Goal: Answer question/provide support: Share knowledge or assist other users

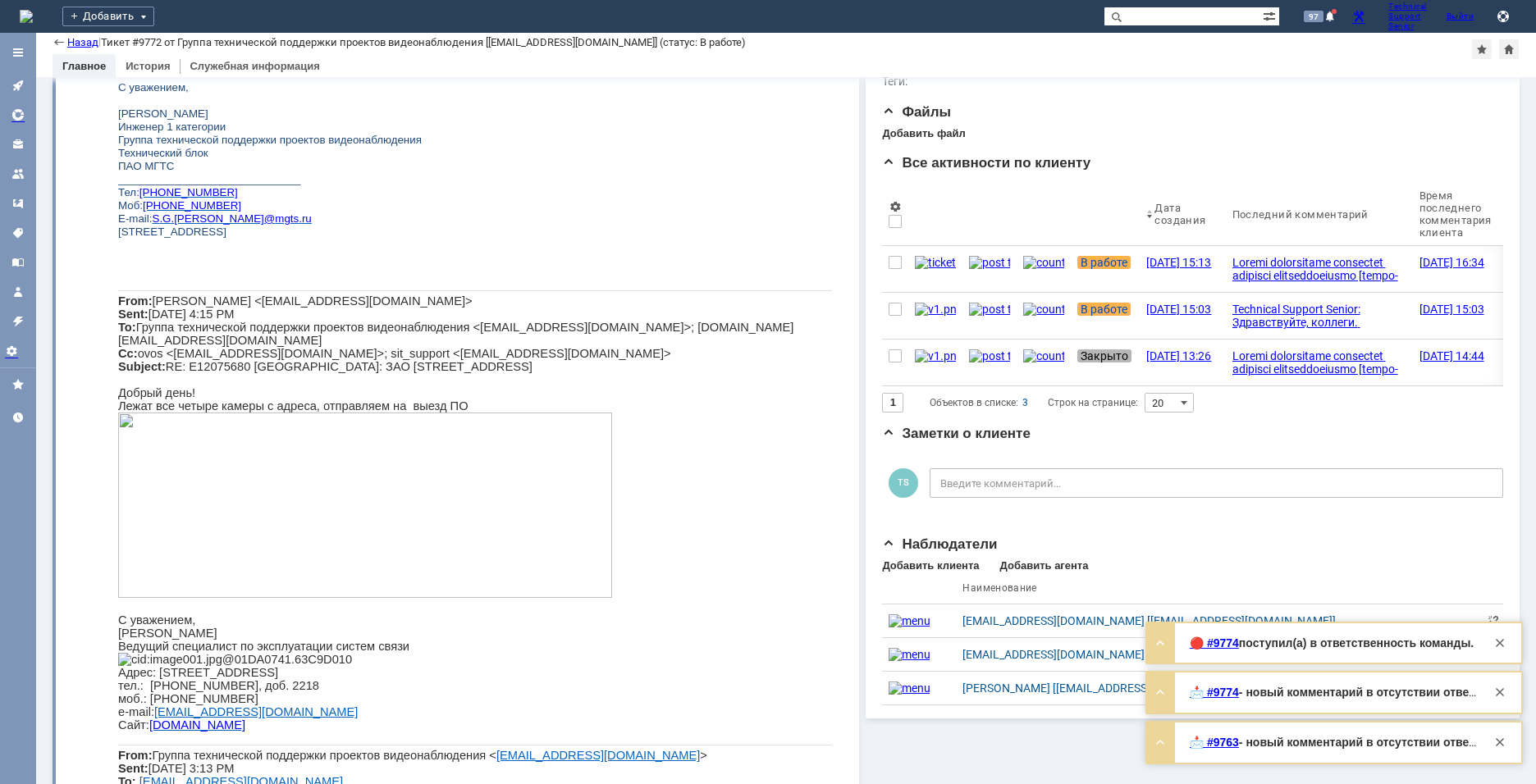
click at [17, 79] on icon at bounding box center [18, 85] width 14 height 14
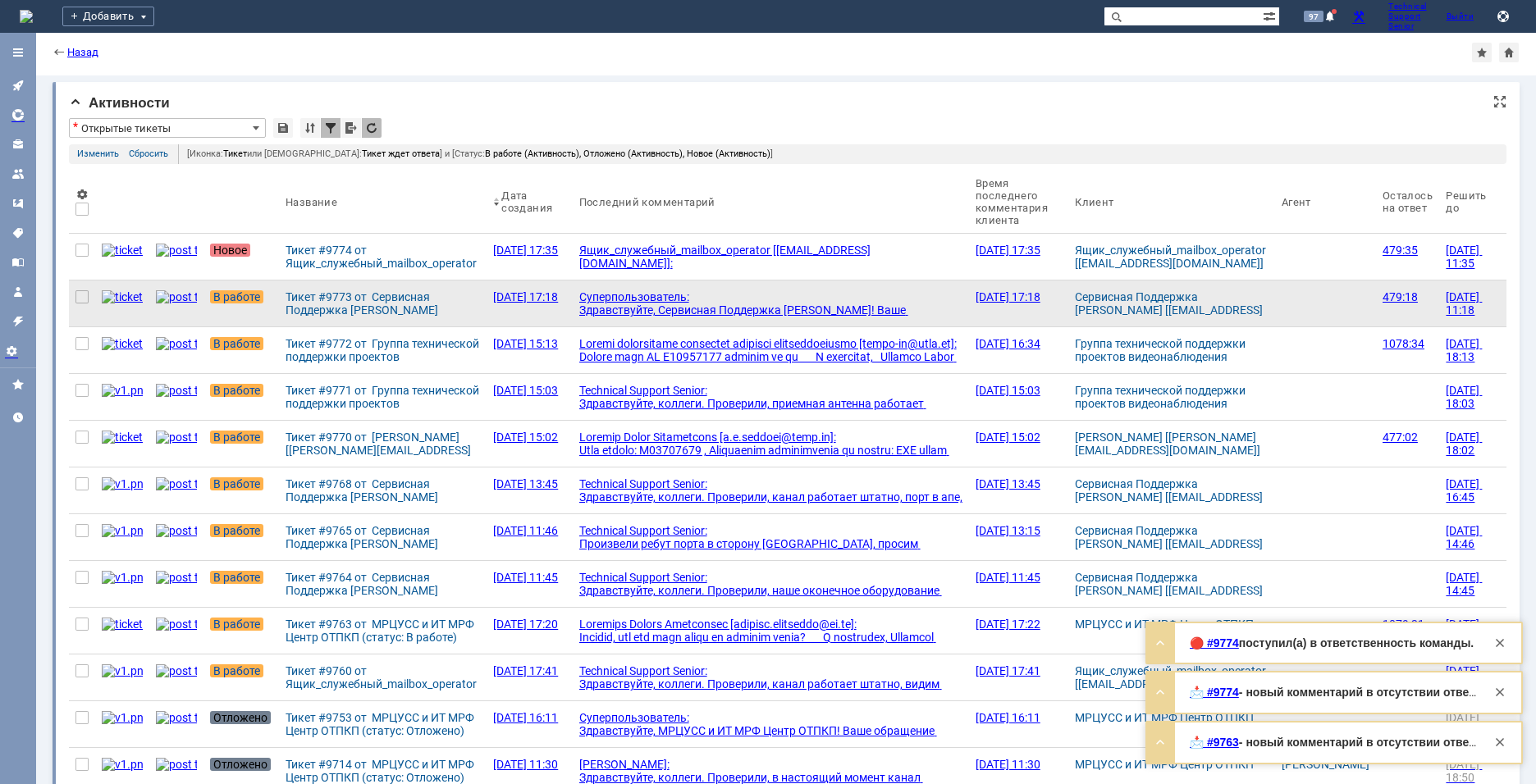
click at [615, 303] on div "Суперпользователь: Здравствуйте, Сервисная Поддержка [PERSON_NAME]! Ваше обраще…" at bounding box center [771, 323] width 384 height 66
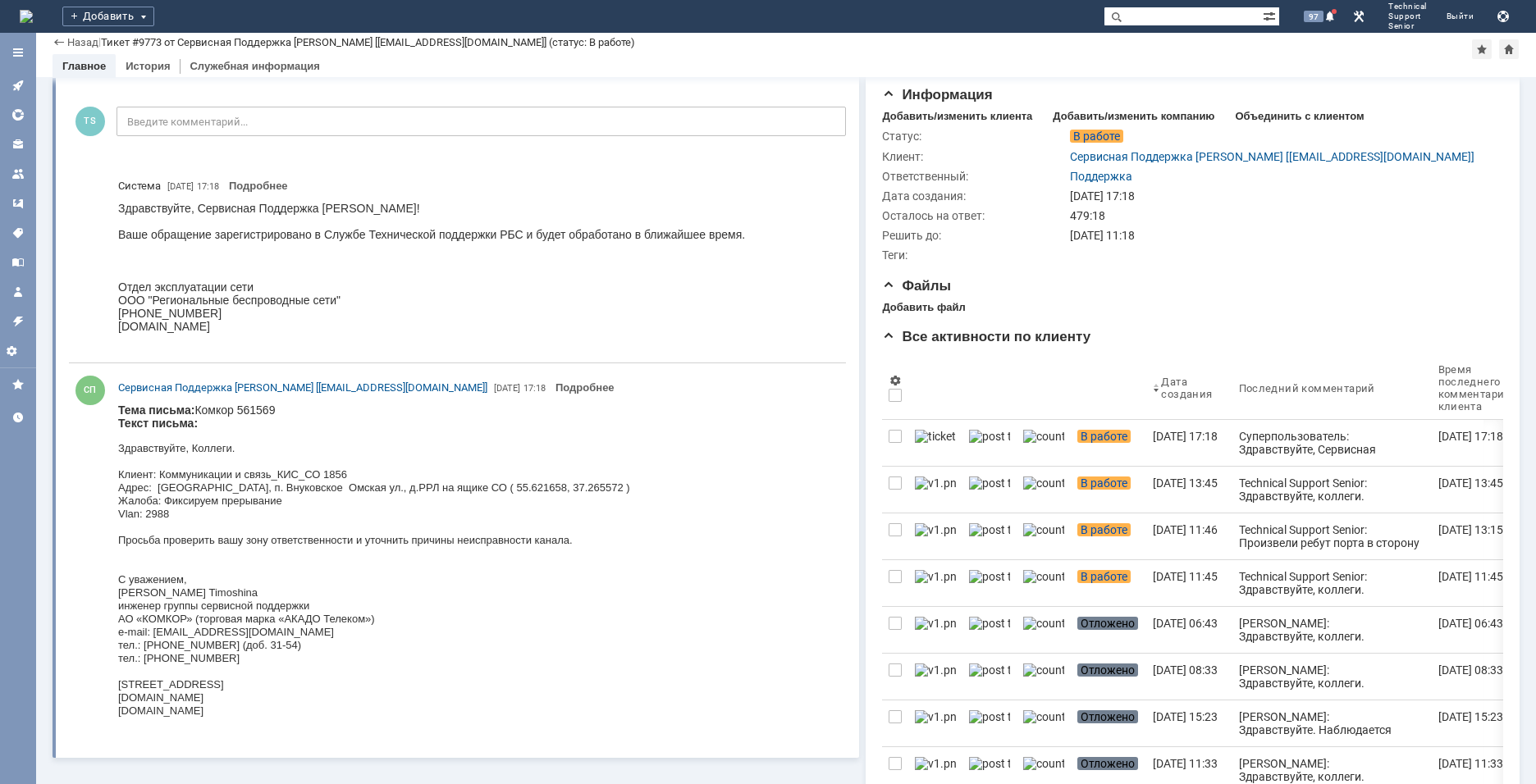
scroll to position [82, 0]
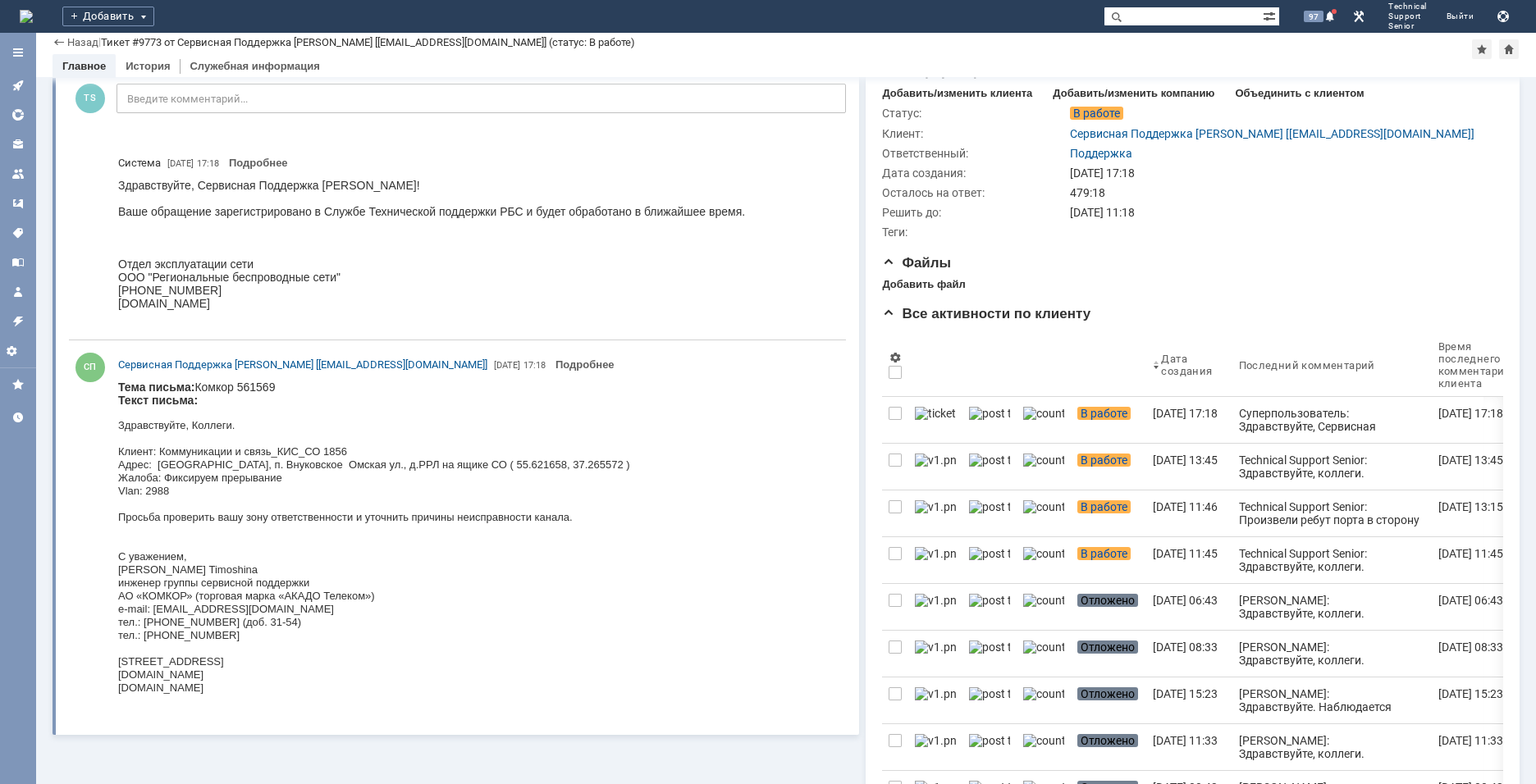
click at [529, 532] on p "Здравствуйте, Коллеги. Клиент: Коммуникации и связь_КИС_СО 1856 [GEOGRAPHIC_DAT…" at bounding box center [374, 556] width 512 height 276
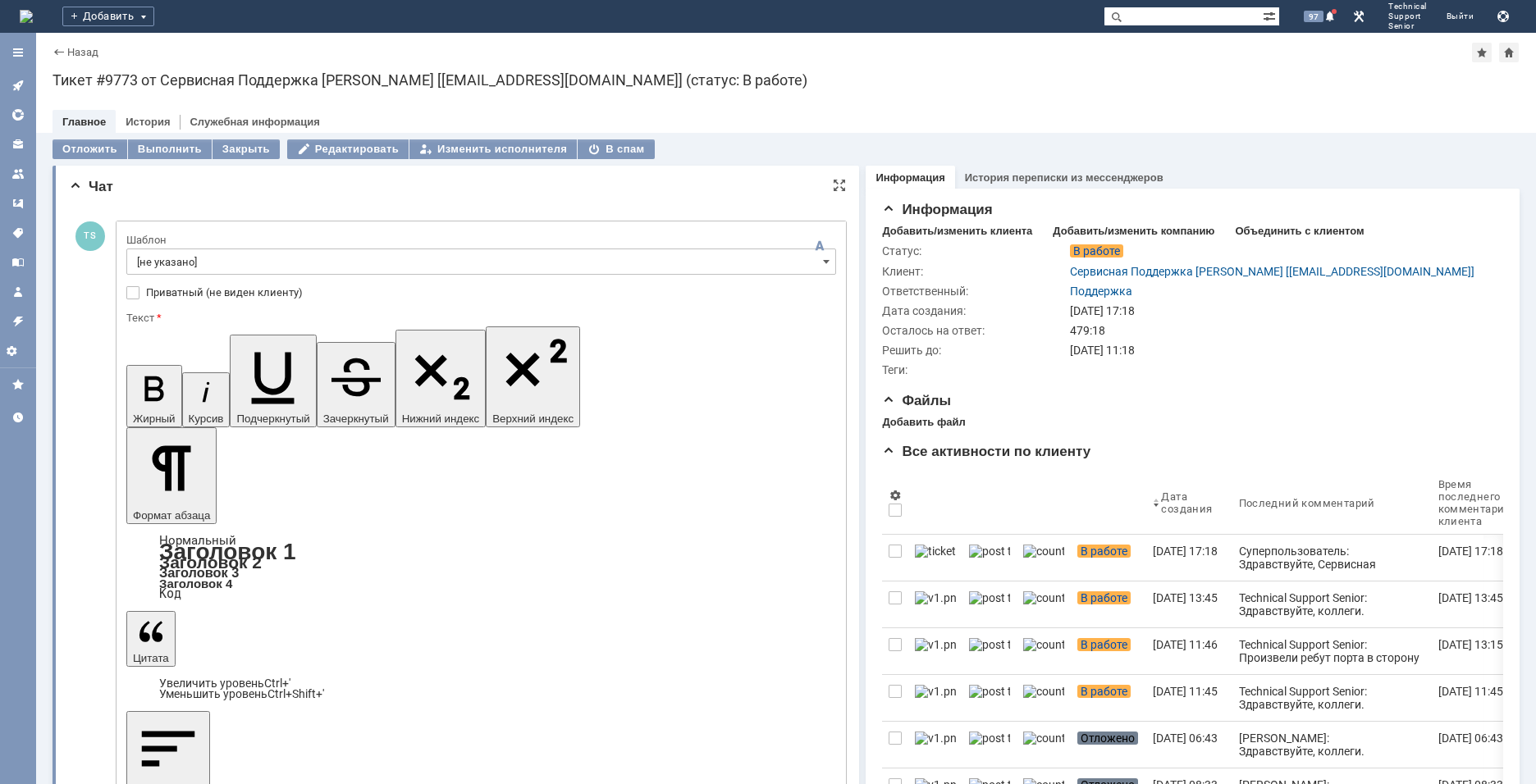
scroll to position [0, 0]
click at [251, 263] on input "[не указано]" at bounding box center [480, 261] width 710 height 26
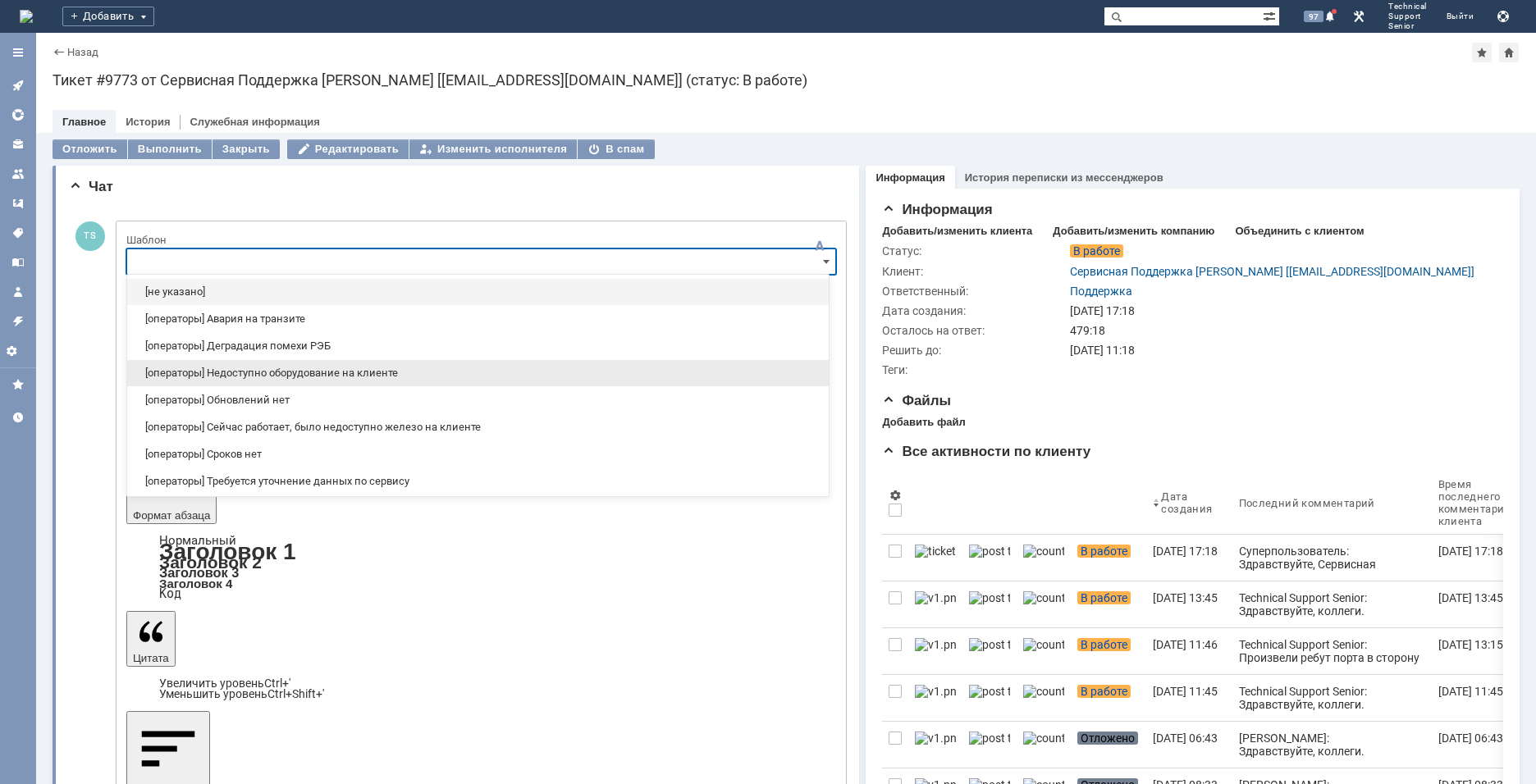
click at [275, 375] on span "[операторы] Недоступно оборудование на клиенте" at bounding box center [477, 374] width 682 height 14
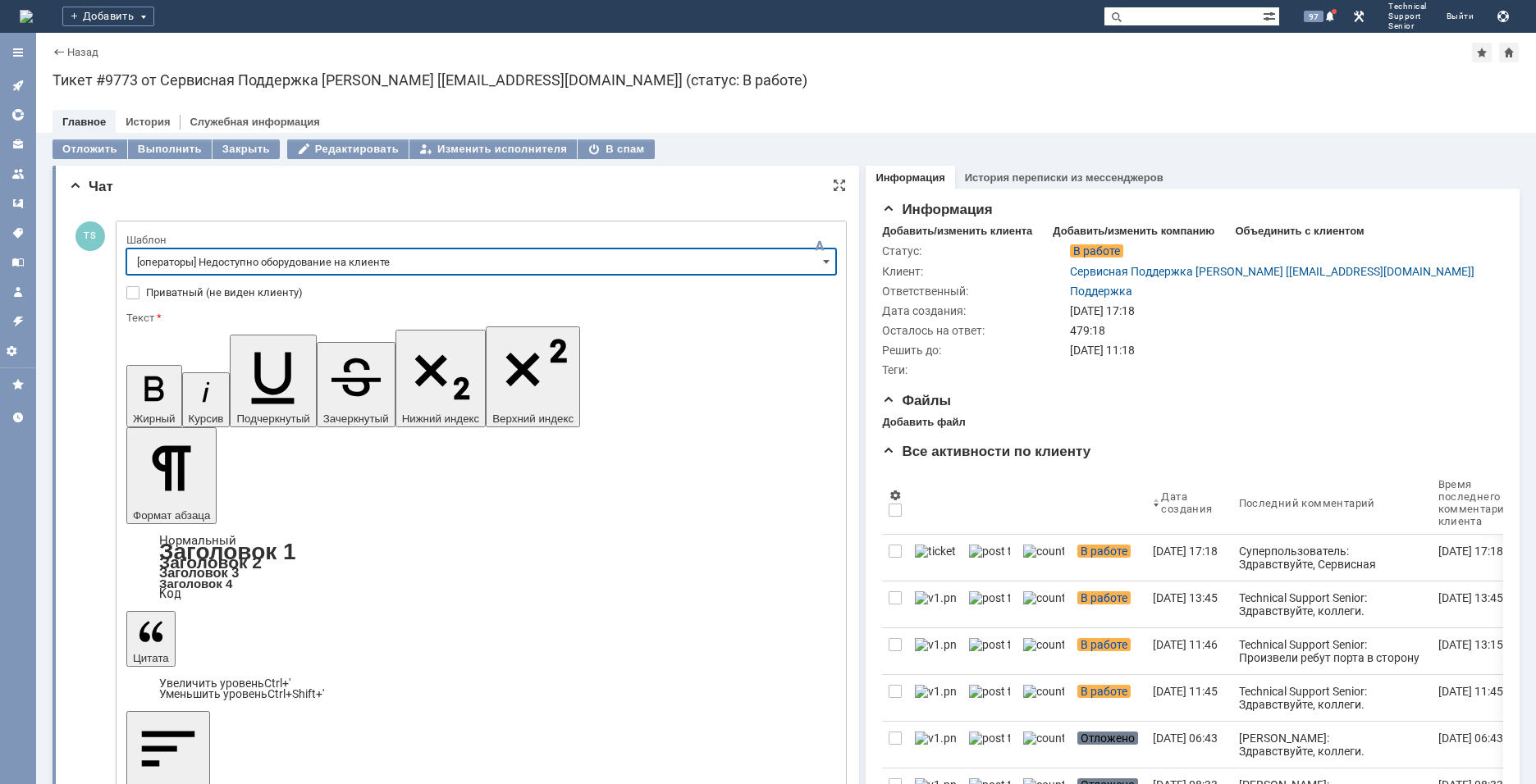
type input "[операторы] Недоступно оборудование на клиенте"
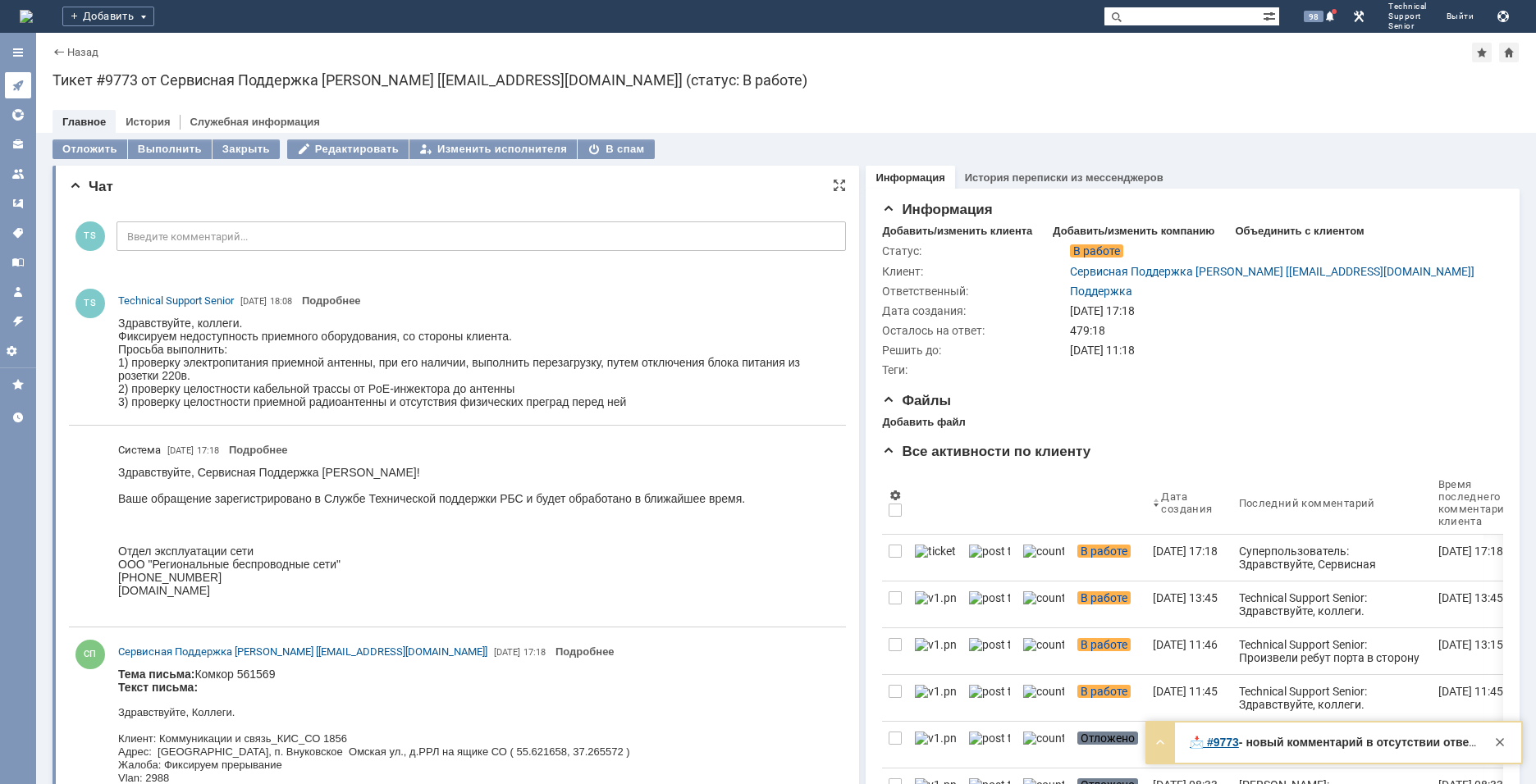
click at [15, 83] on icon at bounding box center [18, 85] width 14 height 14
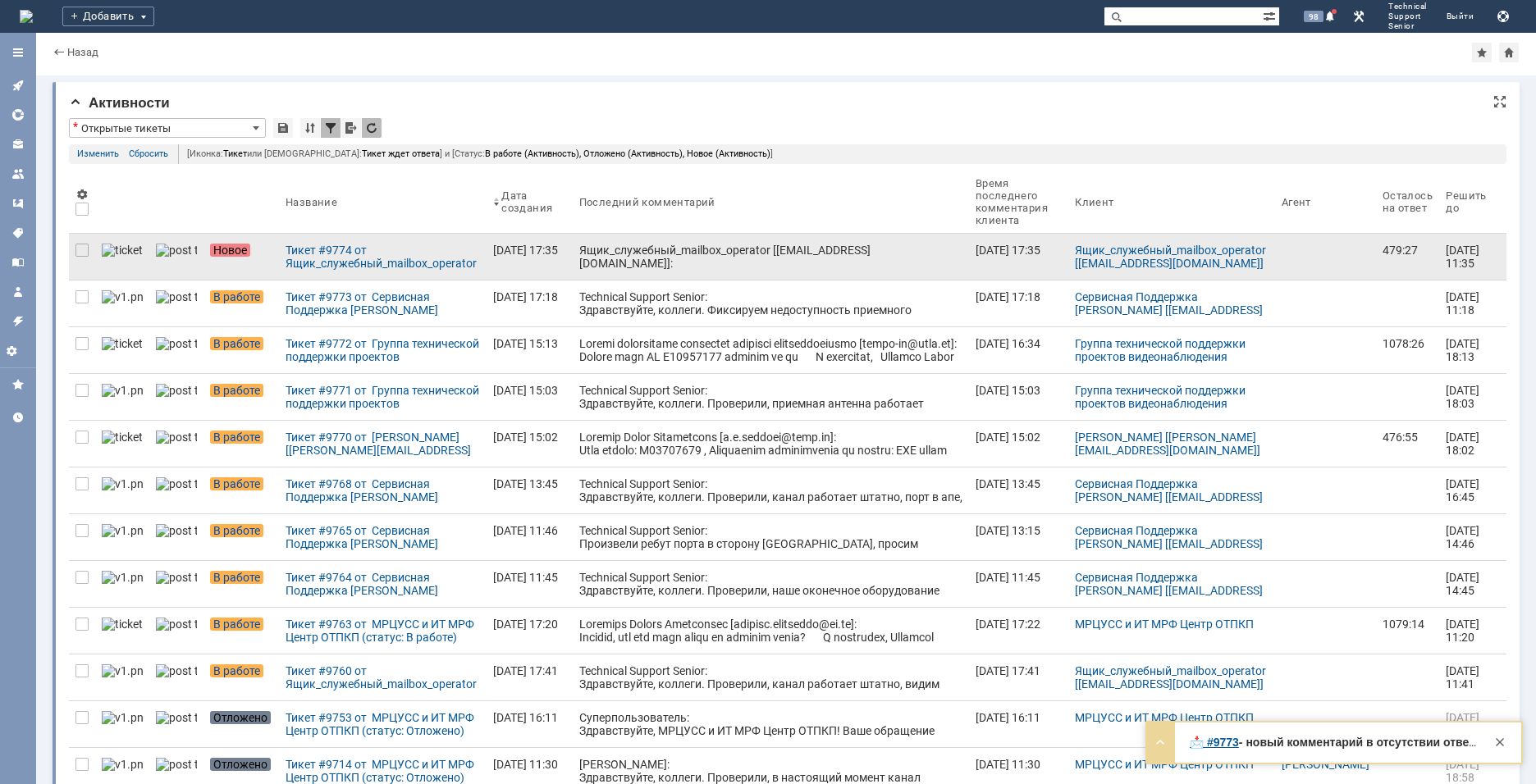
click at [630, 244] on div "Ящик_служебный_mailbox_operator [[EMAIL_ADDRESS][DOMAIN_NAME]]: Тема письма: [T…" at bounding box center [771, 296] width 384 height 105
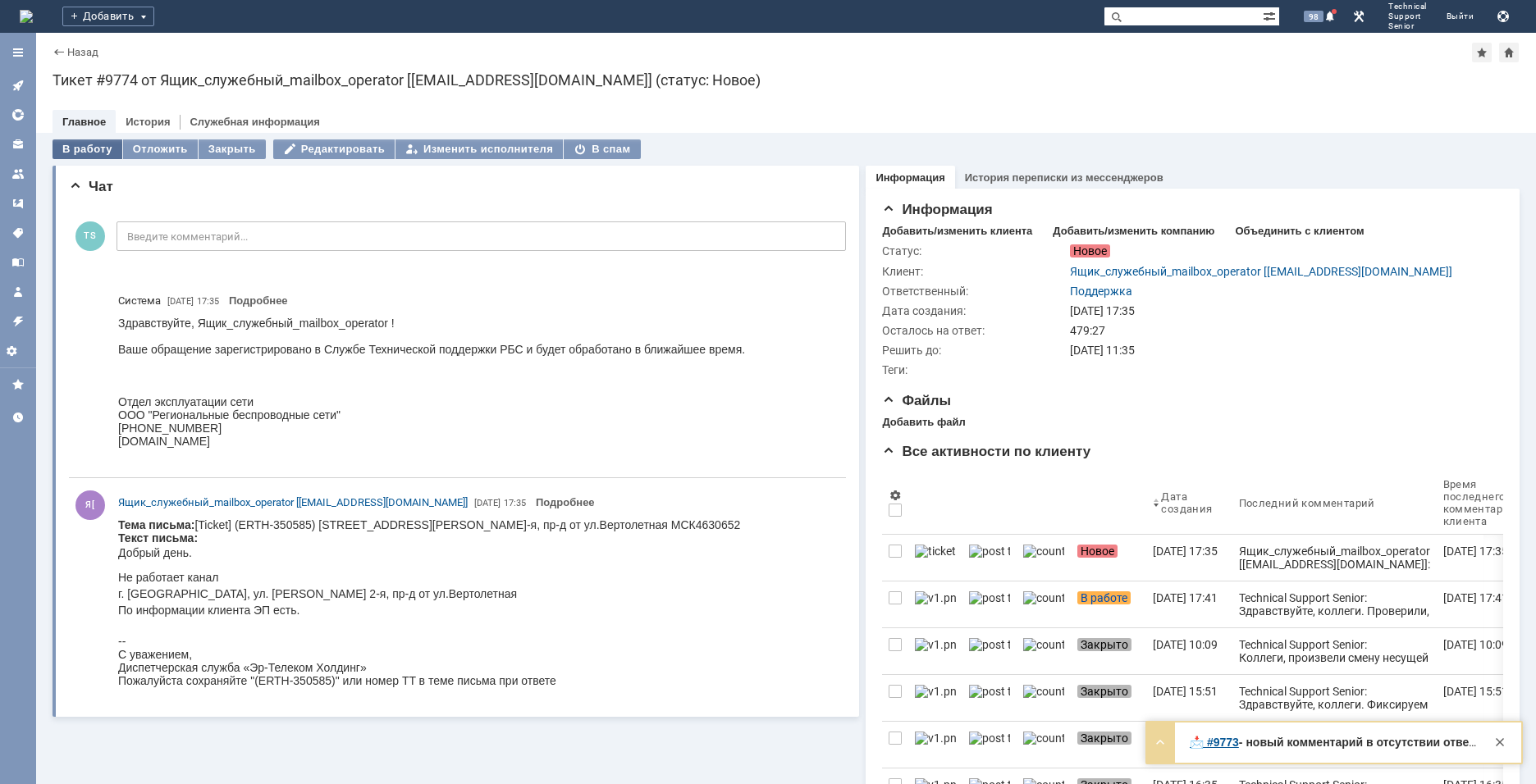
click at [94, 152] on div "В работу" at bounding box center [87, 149] width 70 height 19
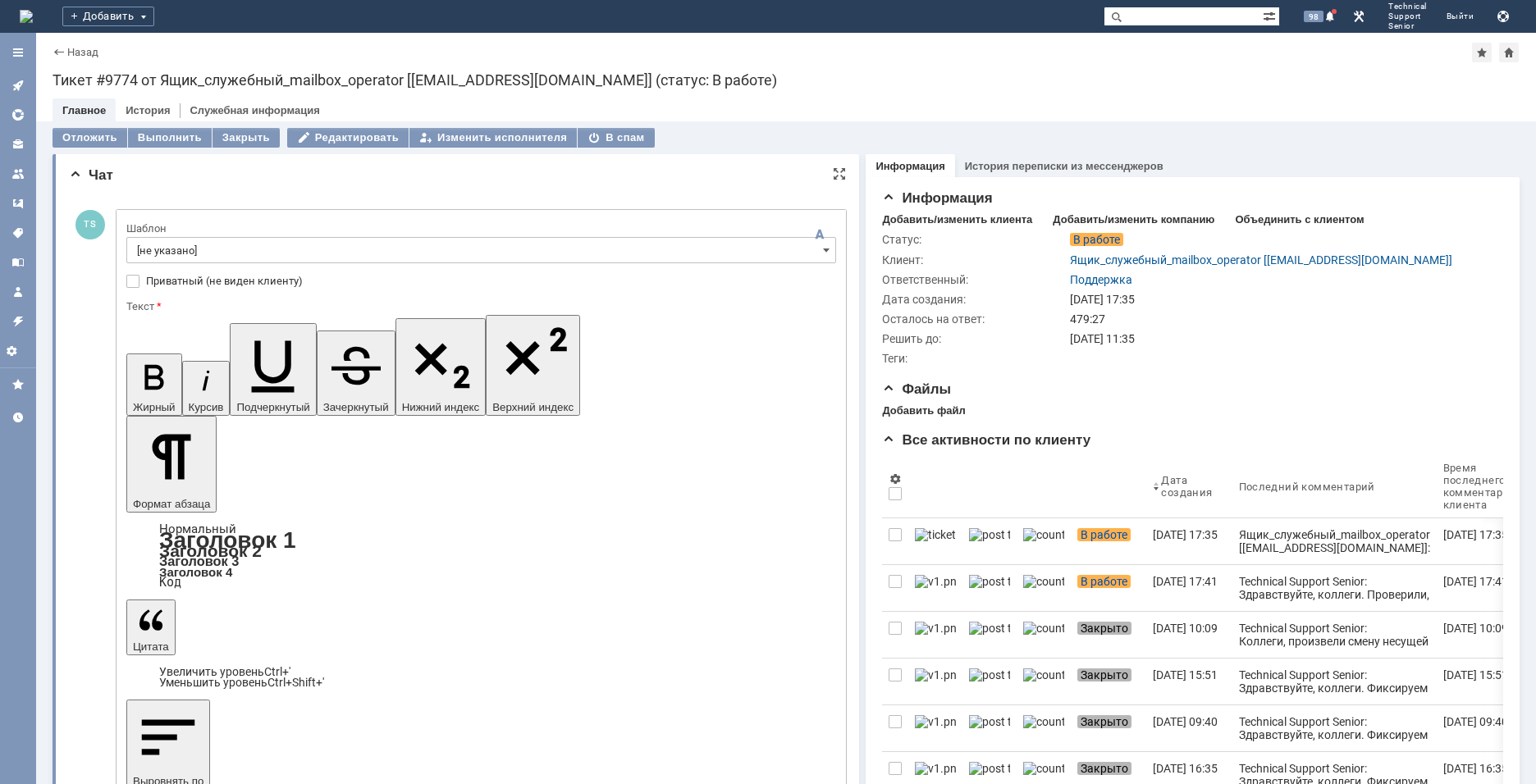
drag, startPoint x: 480, startPoint y: 4675, endPoint x: 92, endPoint y: 4655, distance: 388.5
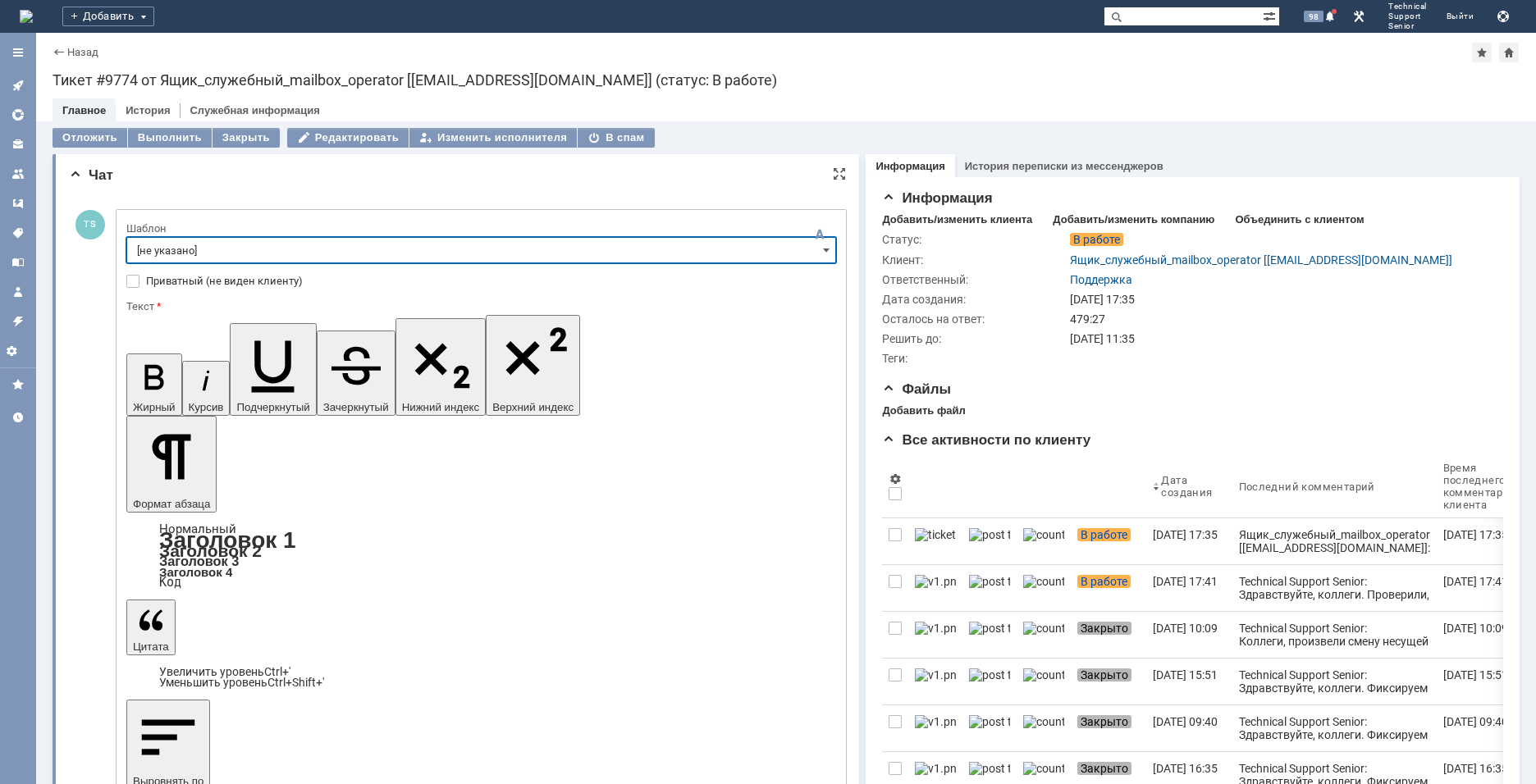
click at [265, 253] on input "[не указано]" at bounding box center [480, 250] width 710 height 26
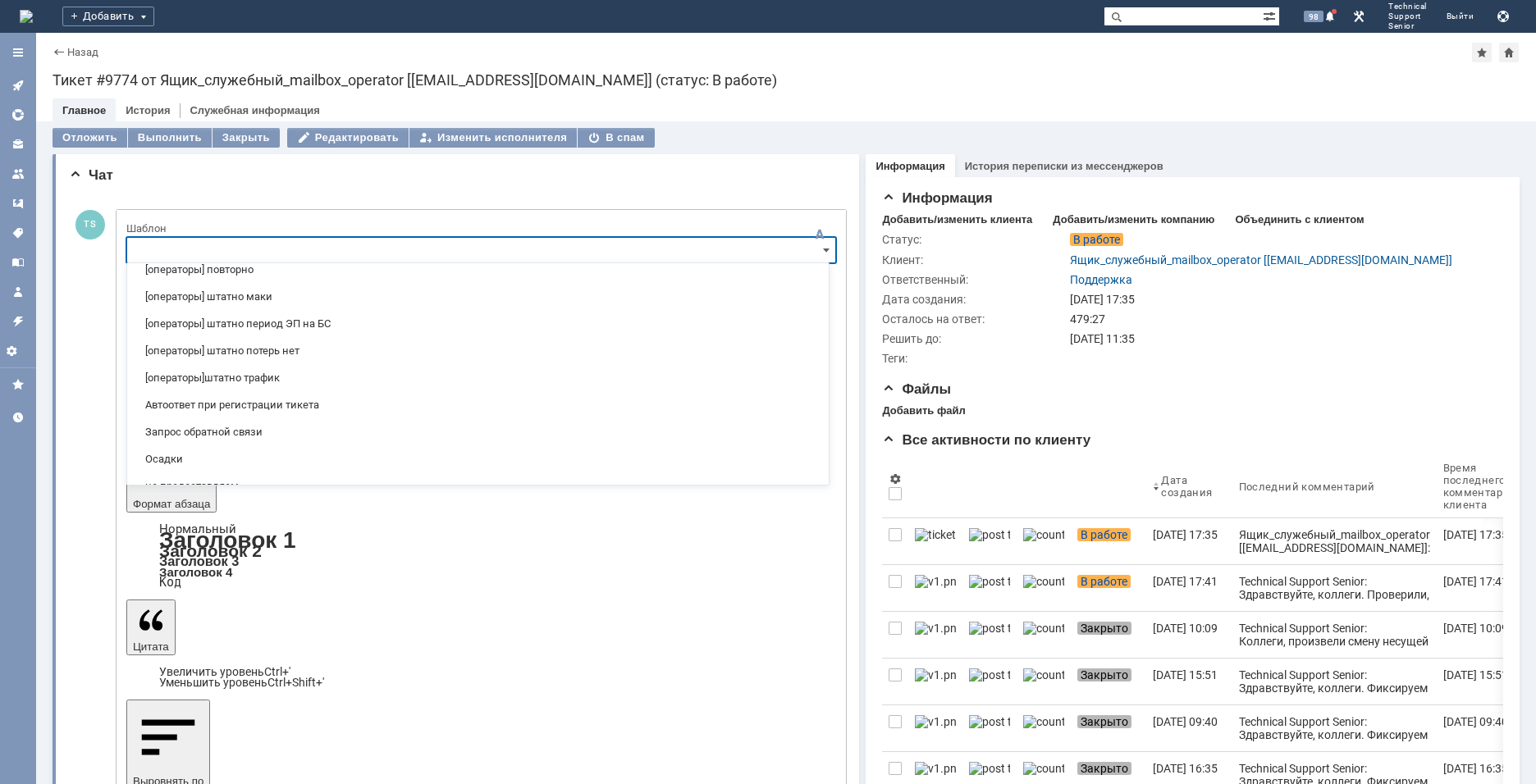
scroll to position [155, 0]
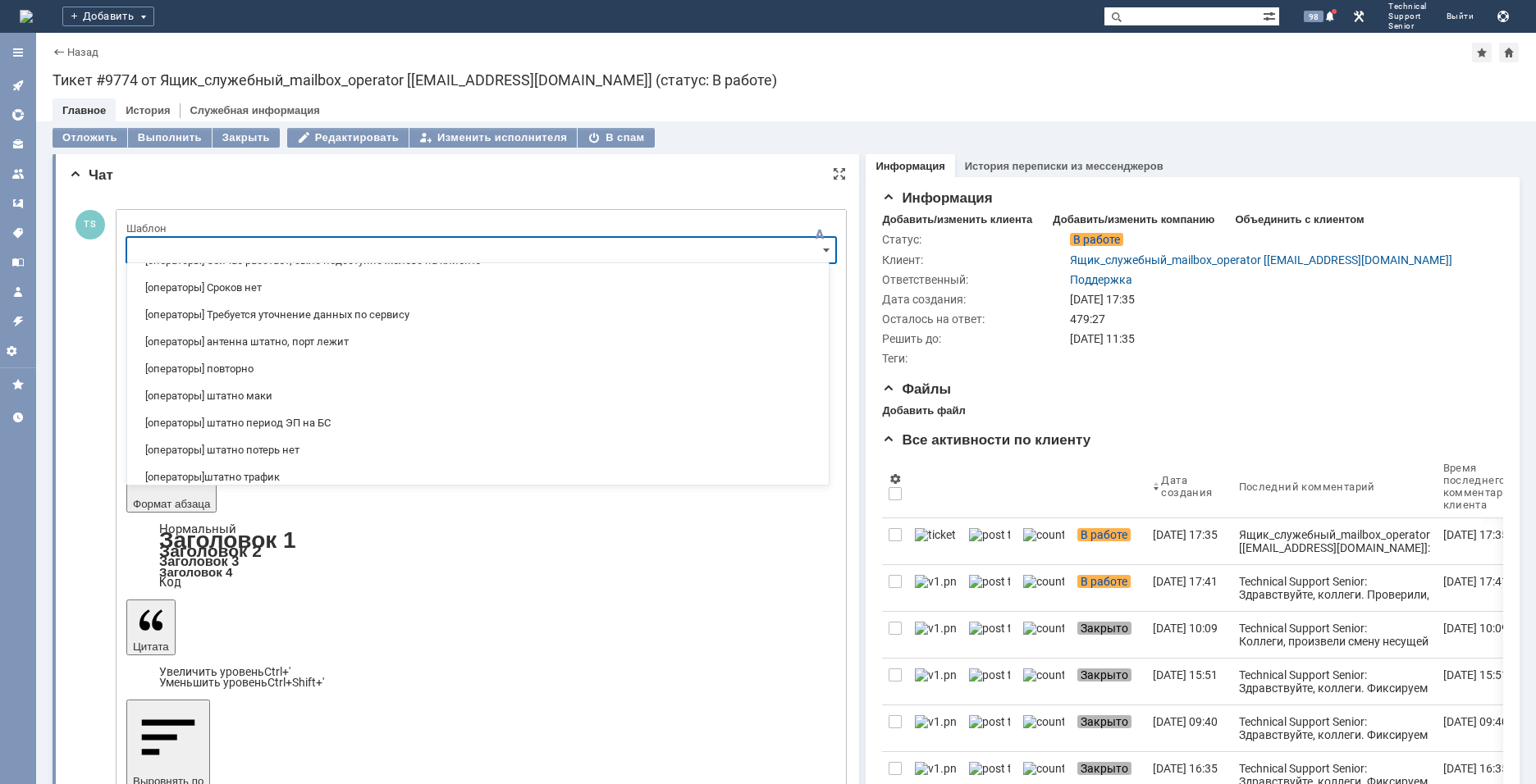
click at [288, 309] on span "[операторы] Требуется уточнение данных по сервису" at bounding box center [477, 316] width 682 height 14
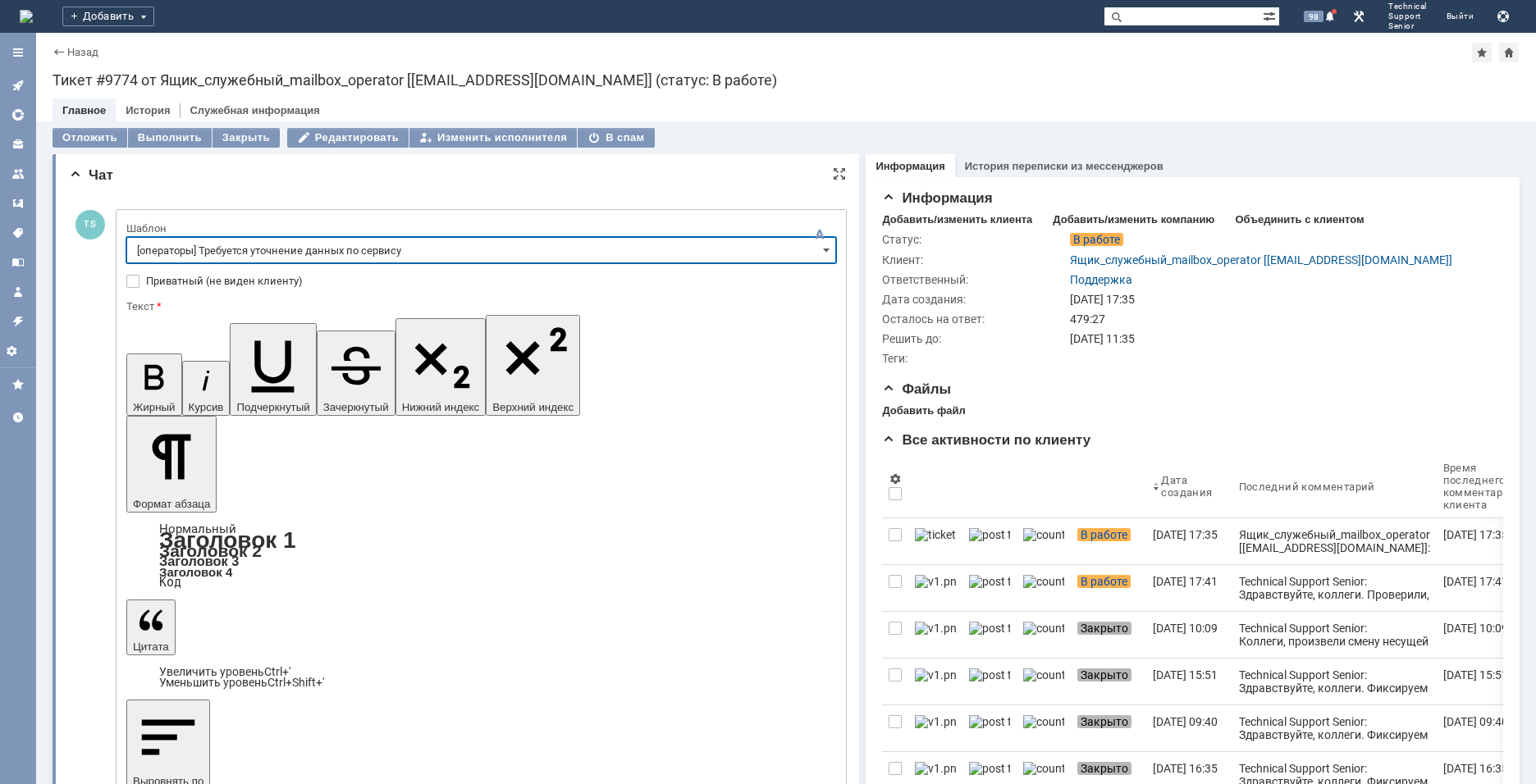
type input "[операторы] Требуется уточнение данных по сервису"
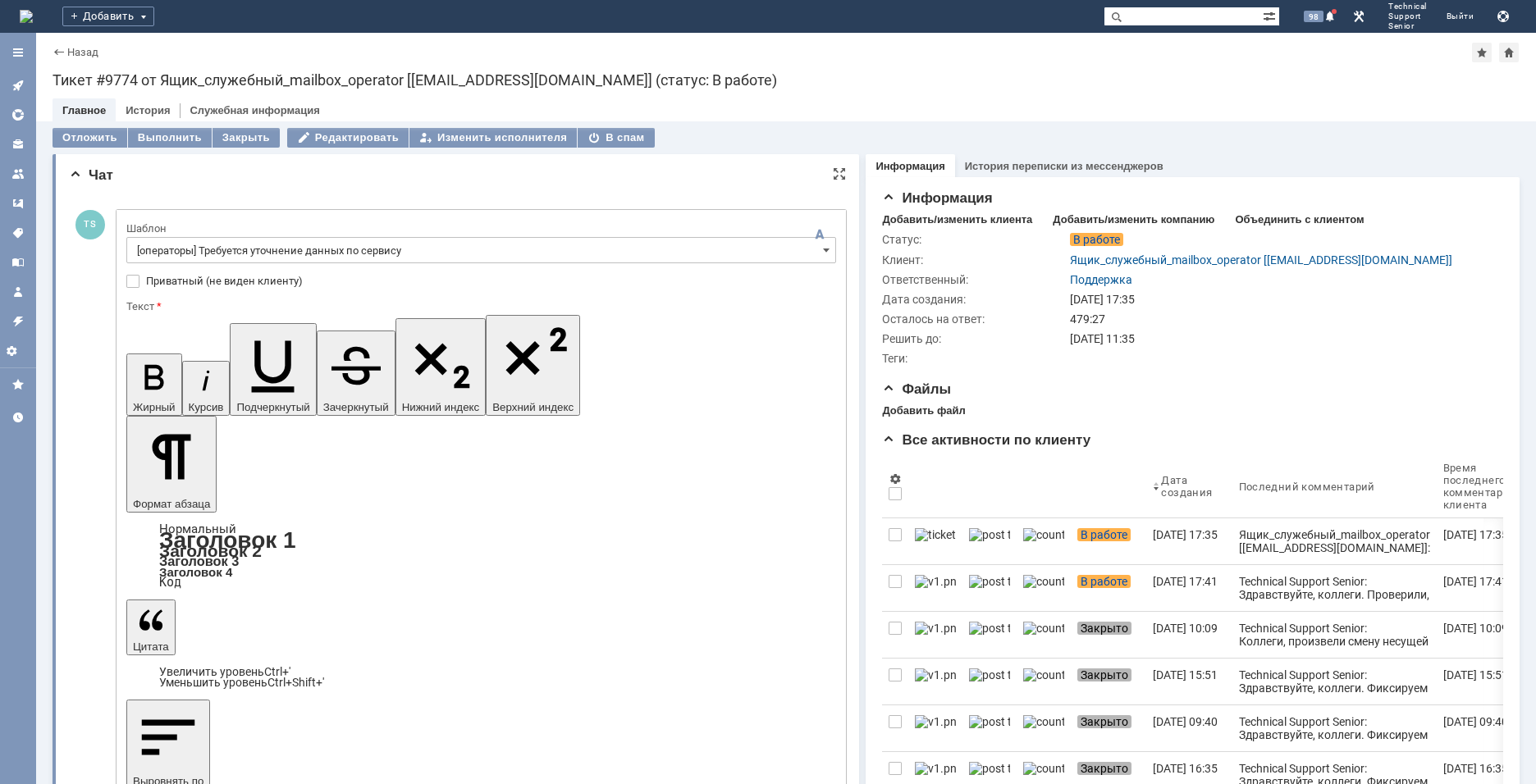
drag, startPoint x: 730, startPoint y: 4672, endPoint x: 734, endPoint y: 4685, distance: 13.6
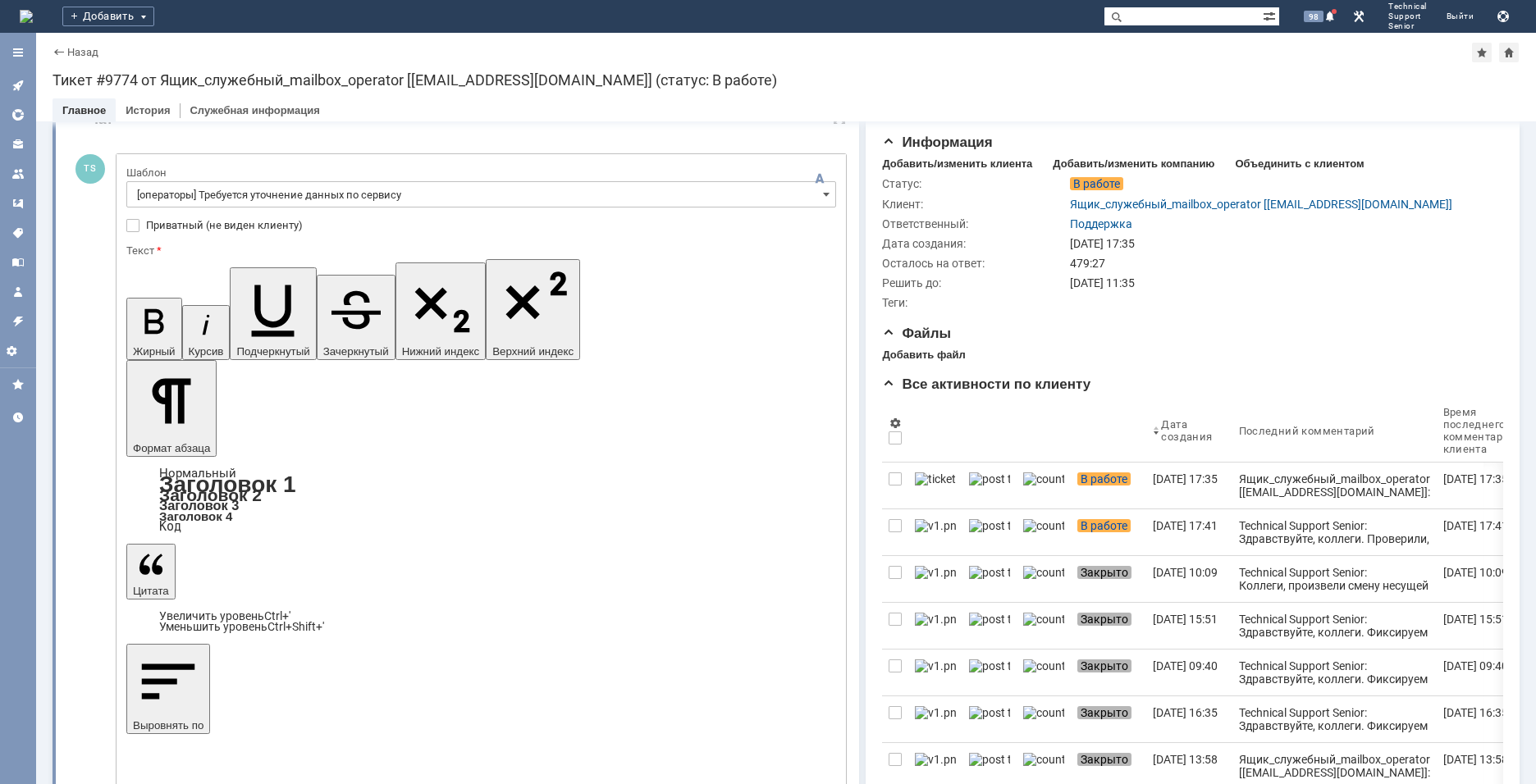
scroll to position [82, 0]
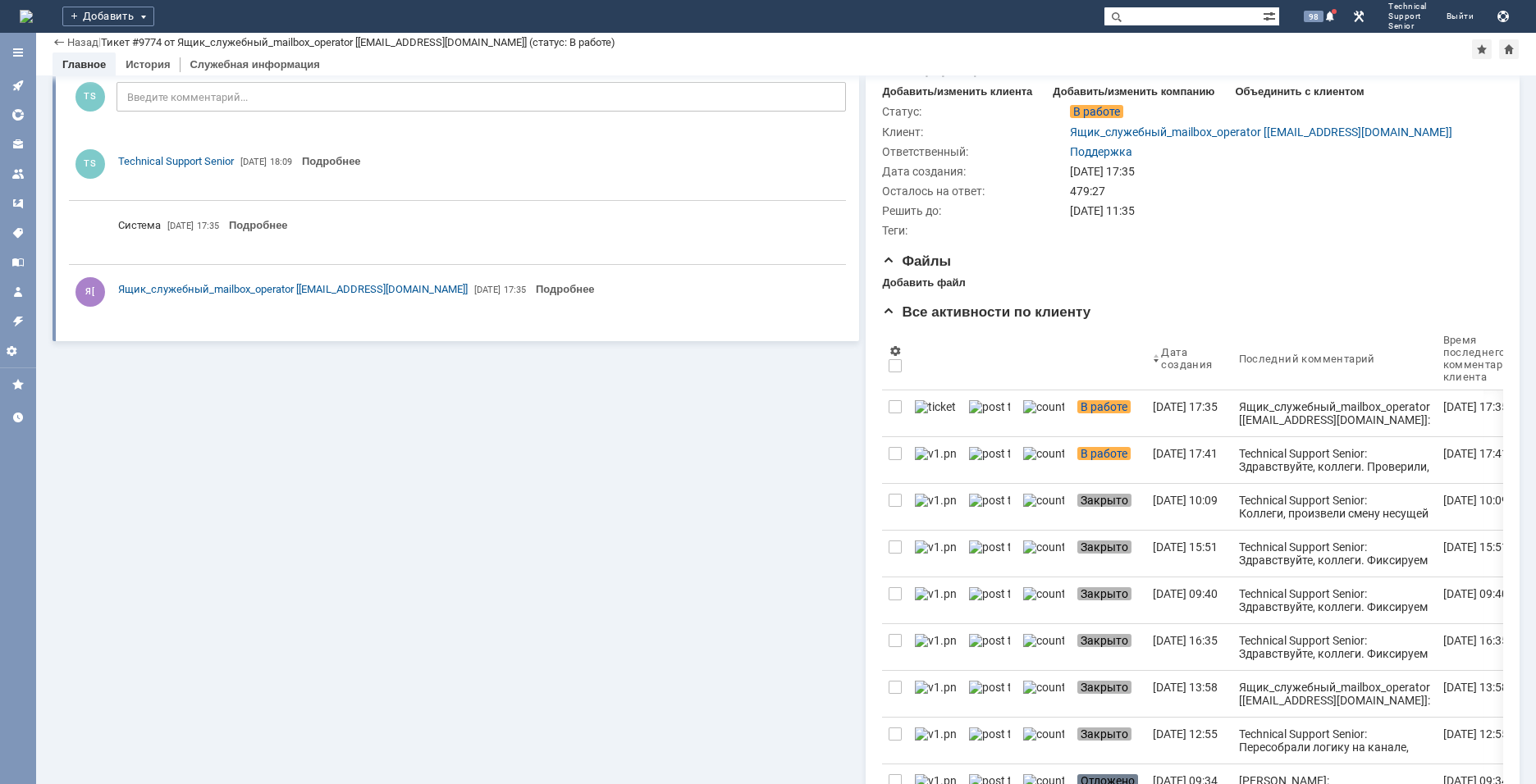
scroll to position [0, 0]
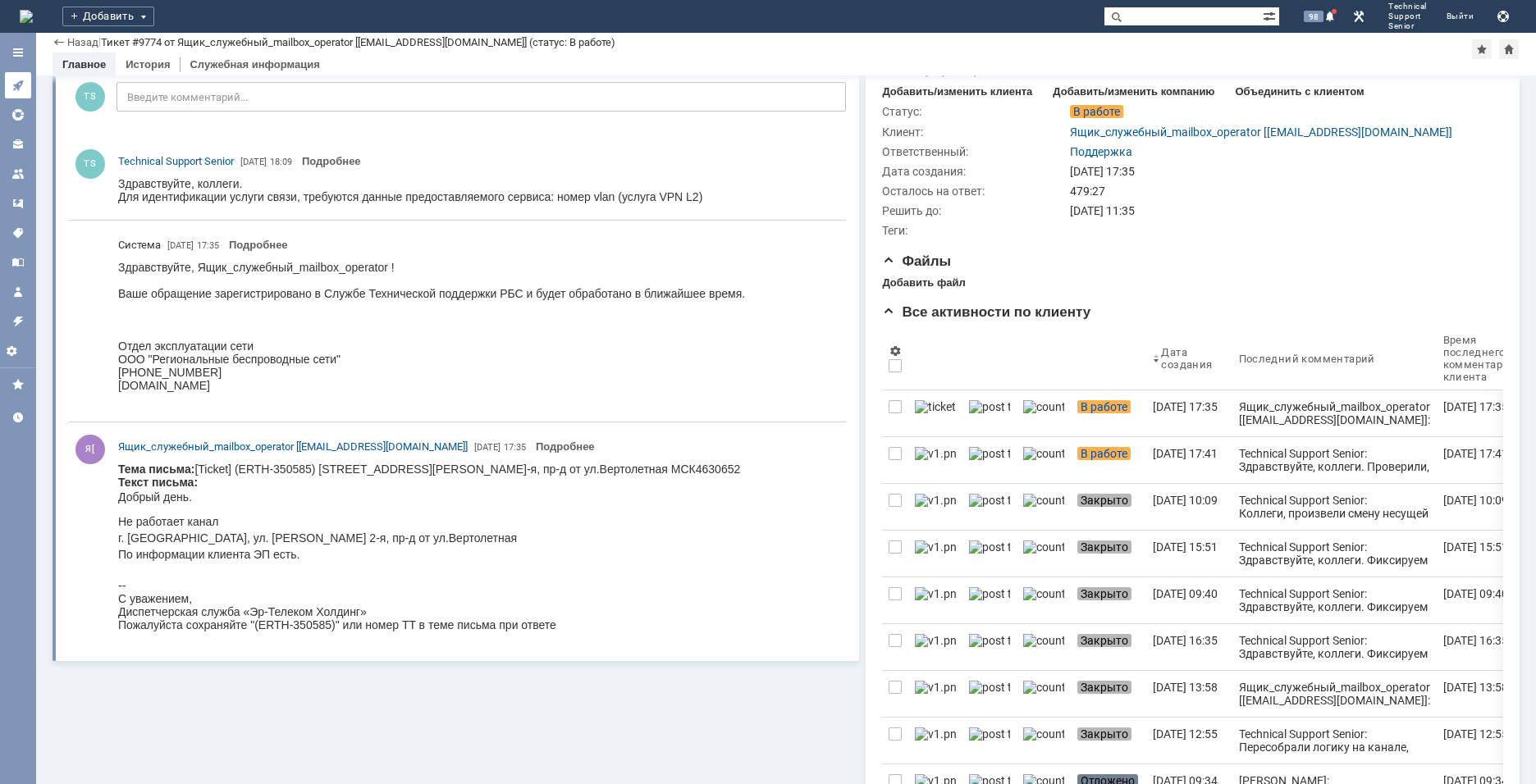
click at [18, 86] on icon at bounding box center [17, 85] width 11 height 11
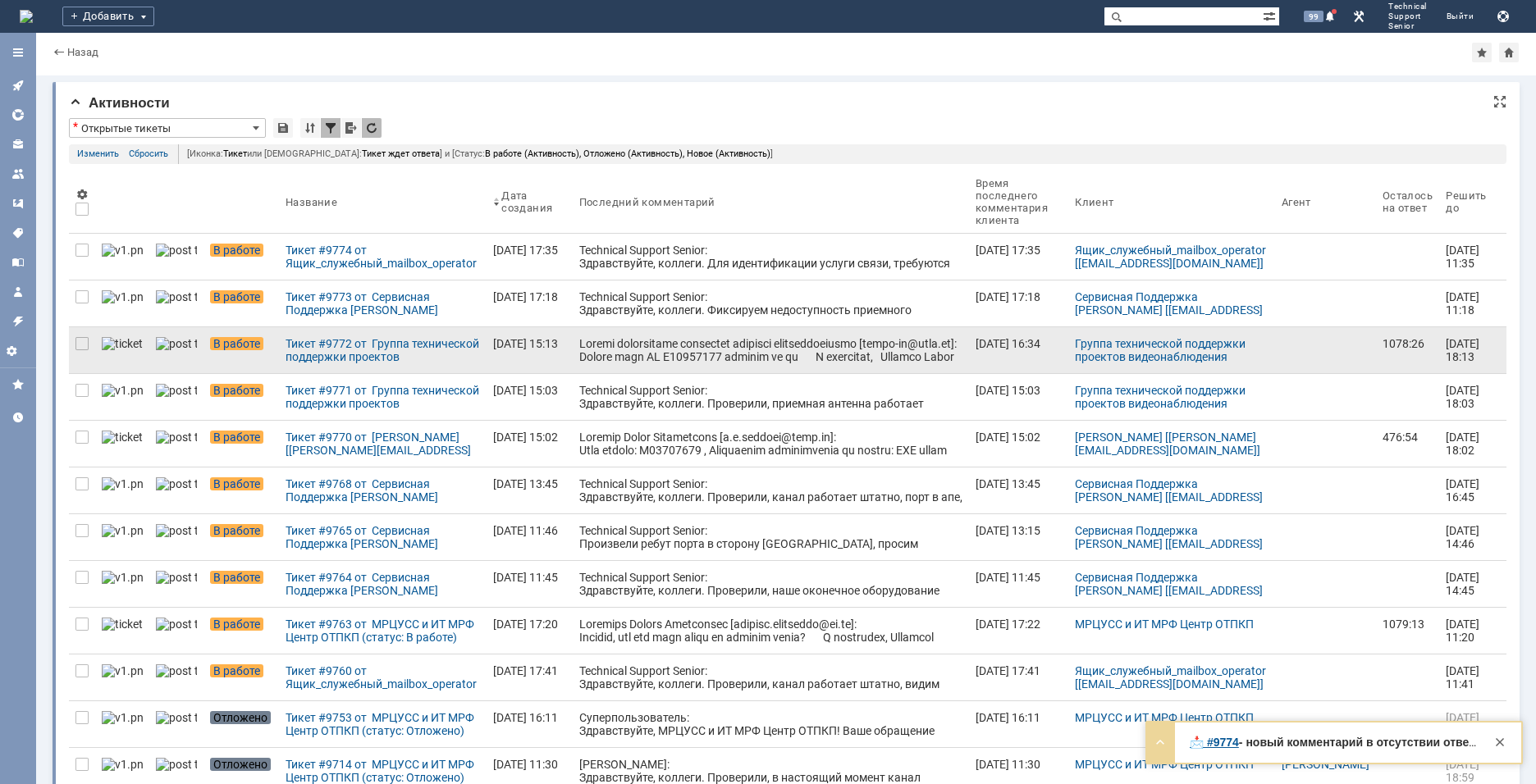
click at [620, 346] on div at bounding box center [771, 488] width 384 height 302
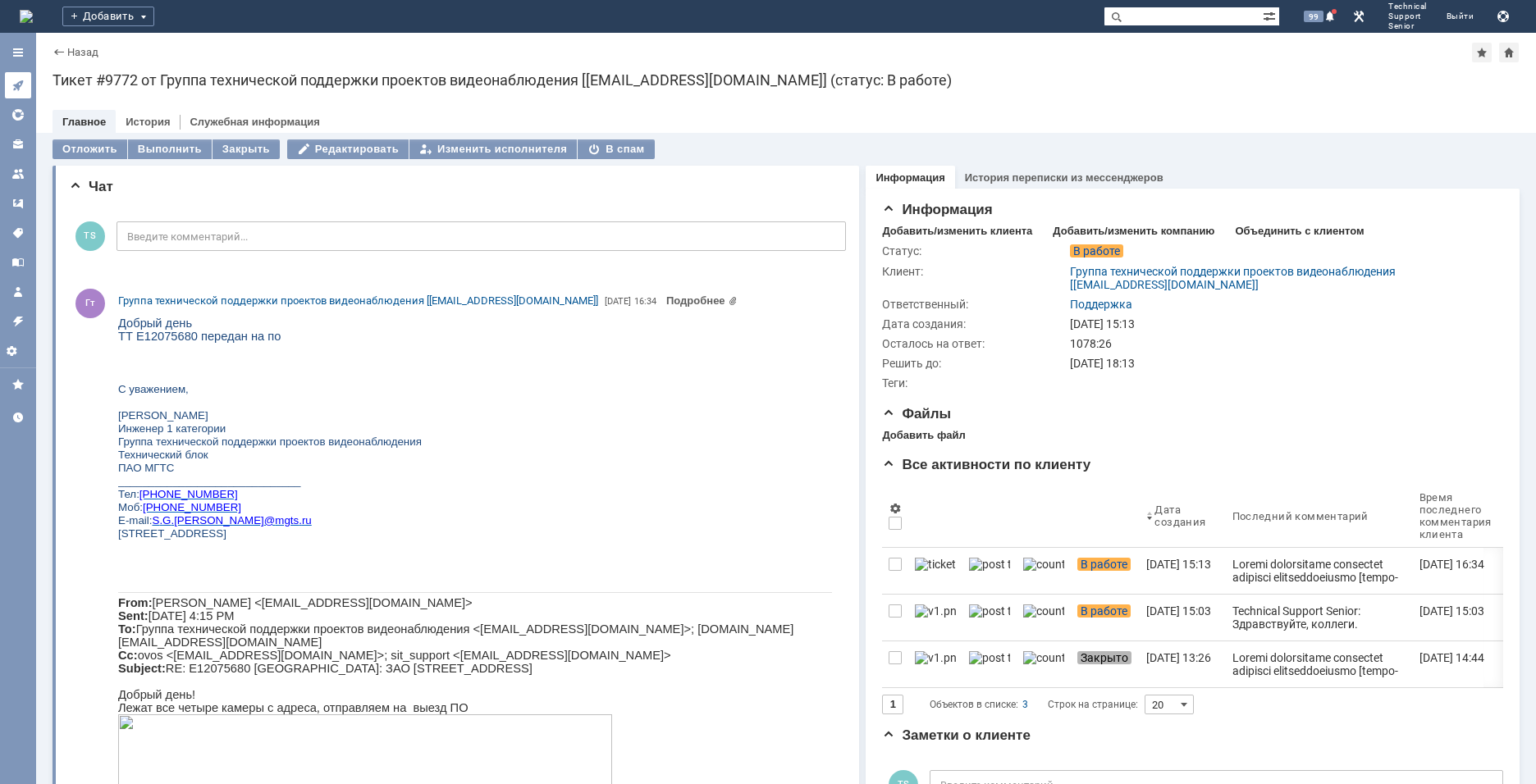
click at [20, 88] on icon at bounding box center [18, 85] width 14 height 14
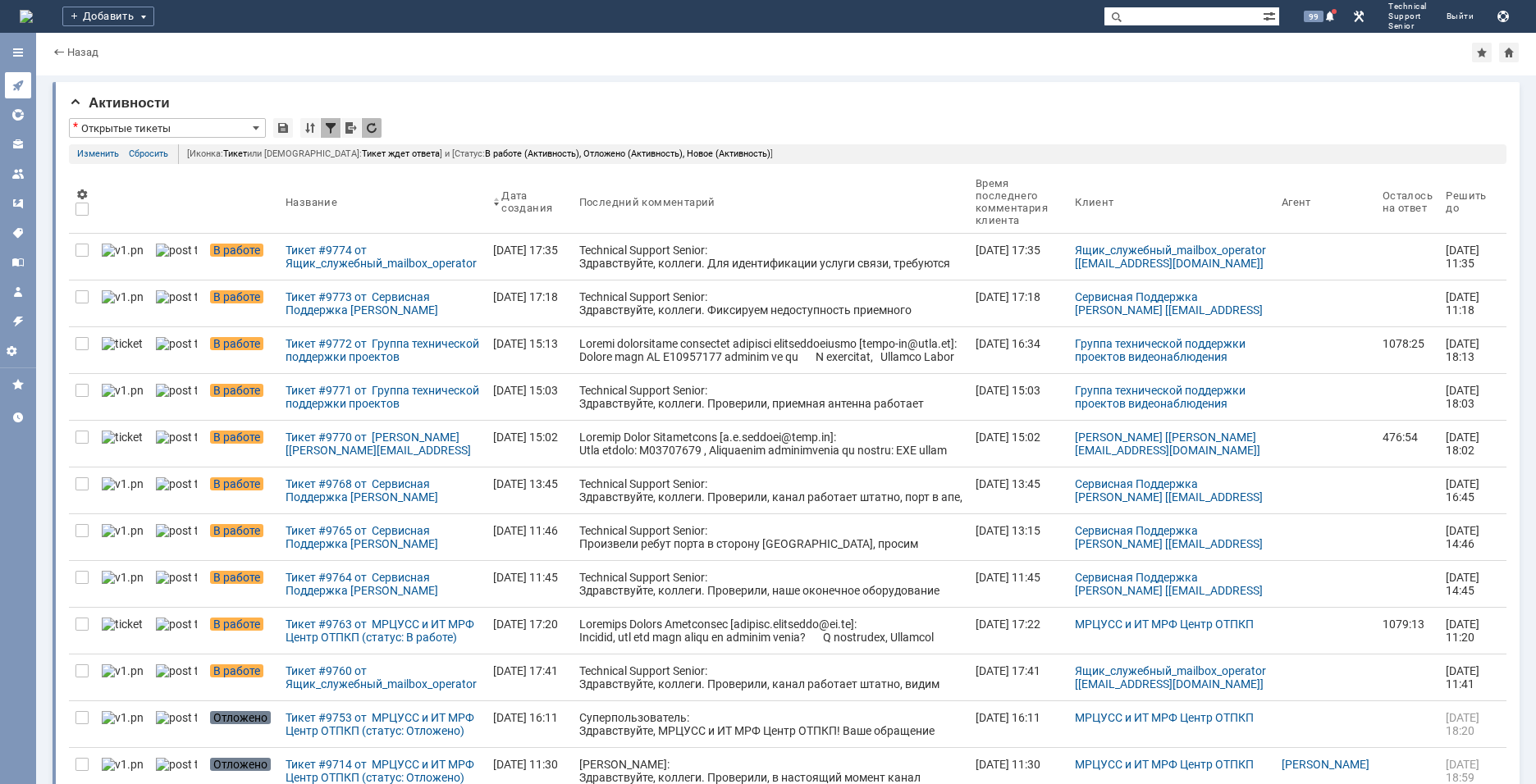
click at [26, 85] on link at bounding box center [17, 85] width 26 height 26
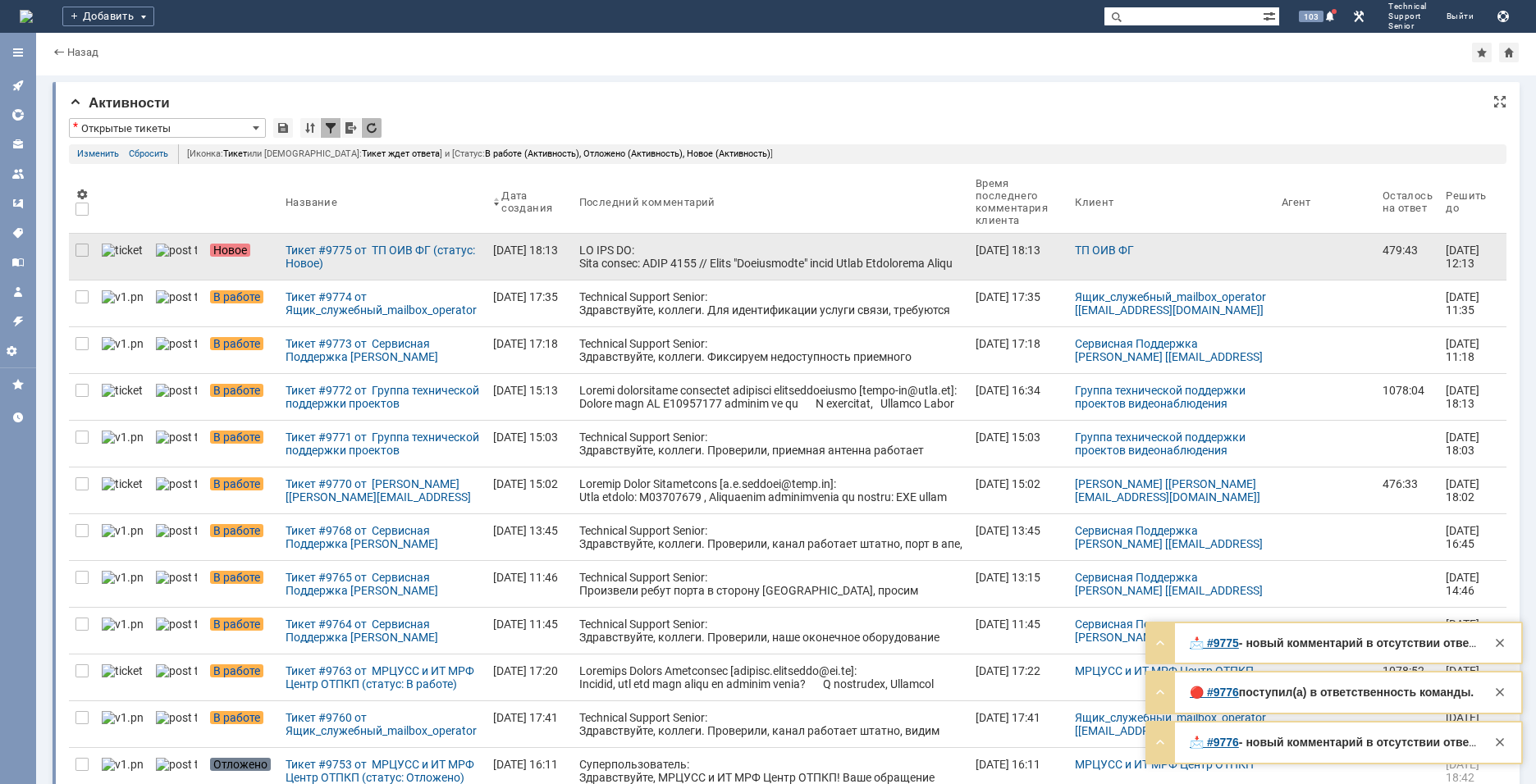
click at [620, 240] on link at bounding box center [770, 256] width 396 height 45
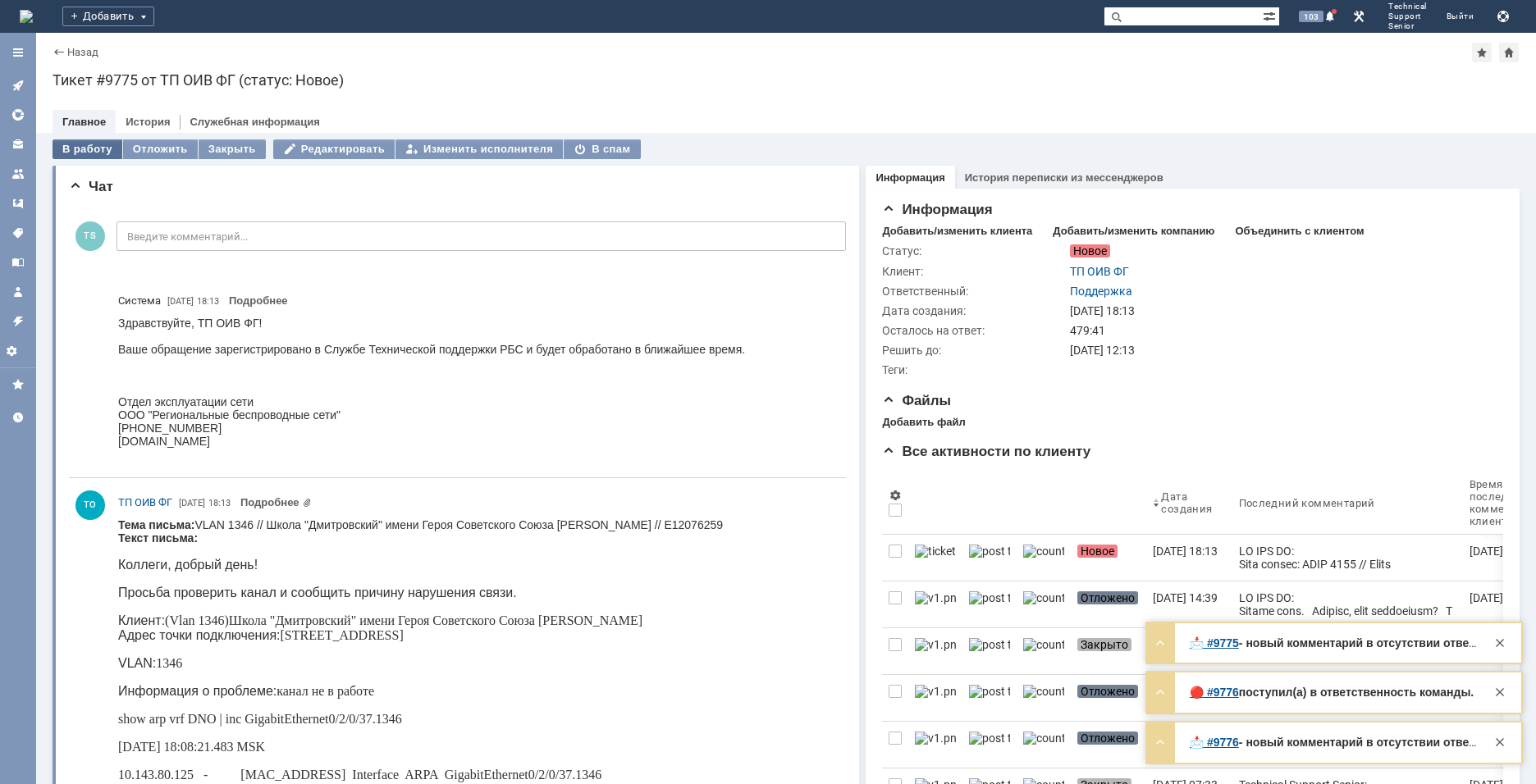
click at [97, 147] on div "В работу" at bounding box center [87, 149] width 70 height 19
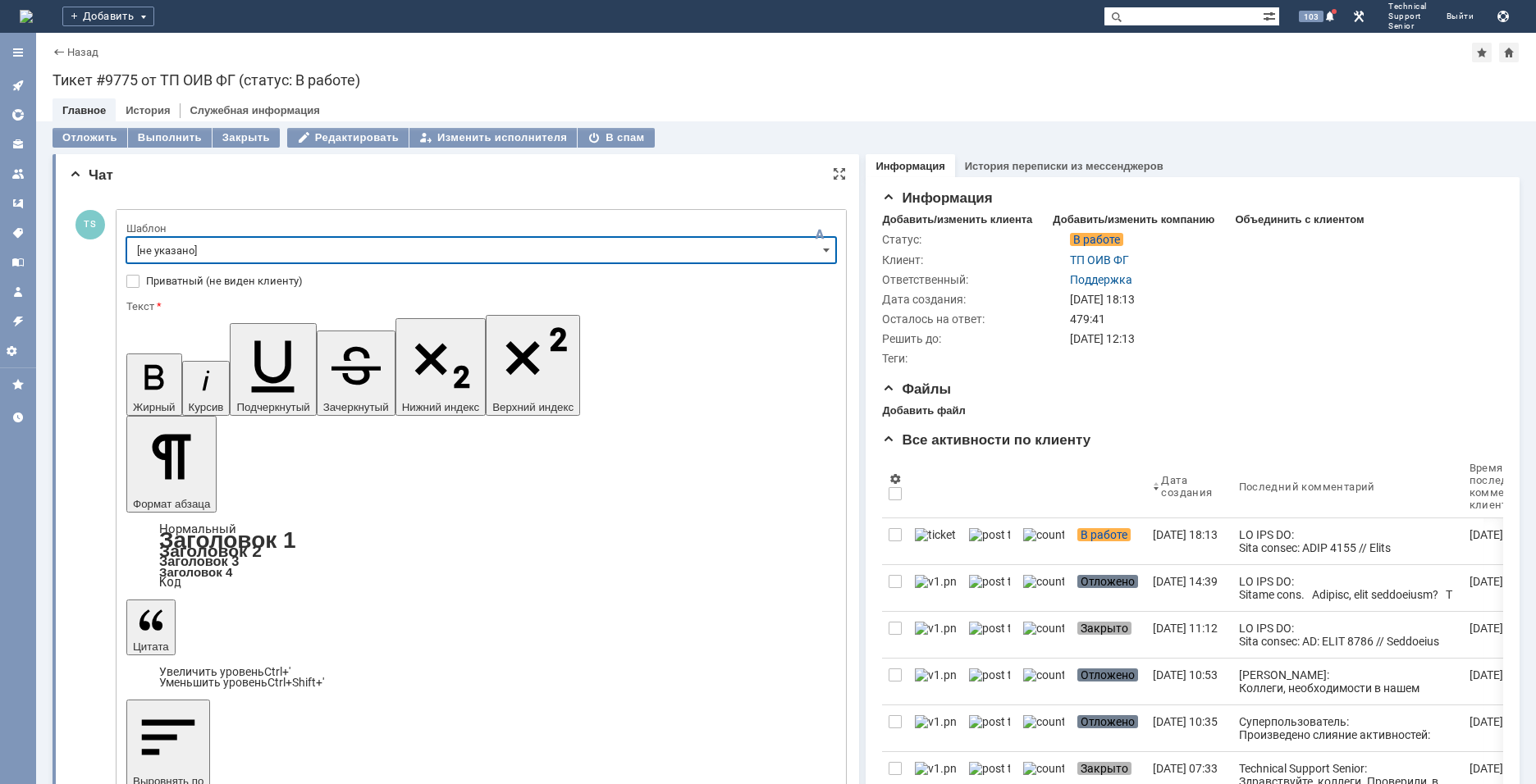
click at [279, 251] on input "[не указано]" at bounding box center [480, 250] width 710 height 26
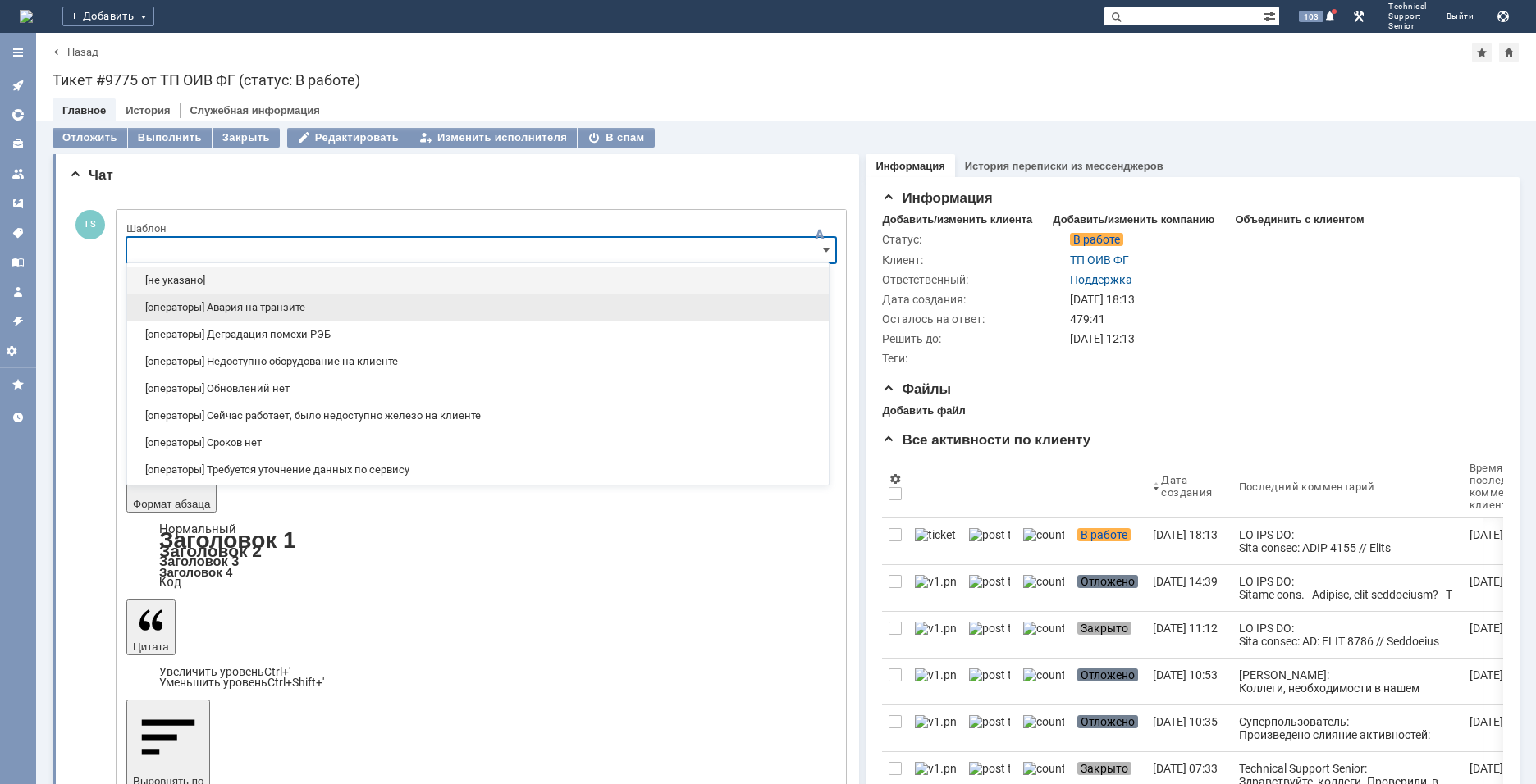
click at [280, 304] on span "[операторы] Авария на транзите" at bounding box center [477, 308] width 682 height 14
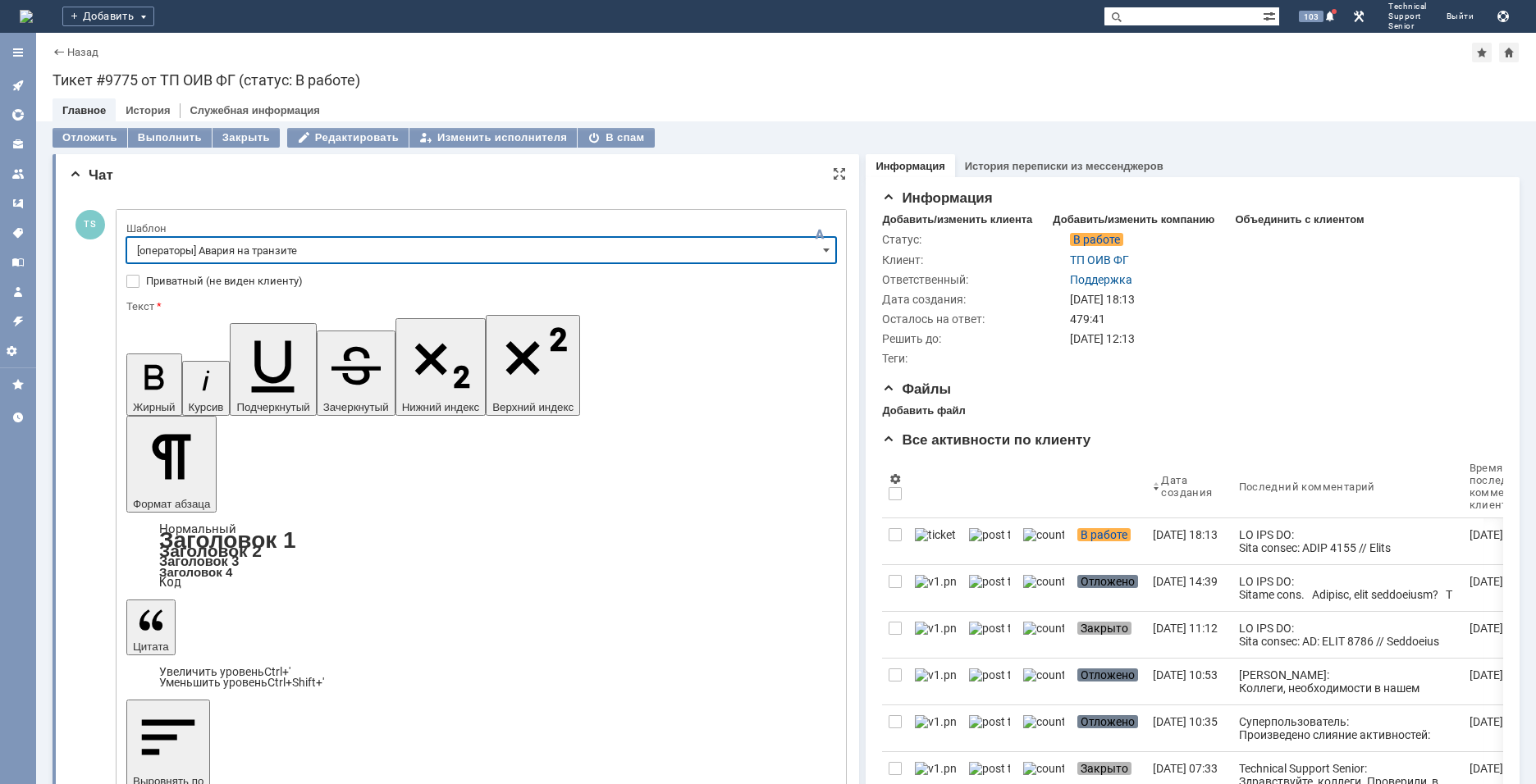
type input "[операторы] Авария на транзите"
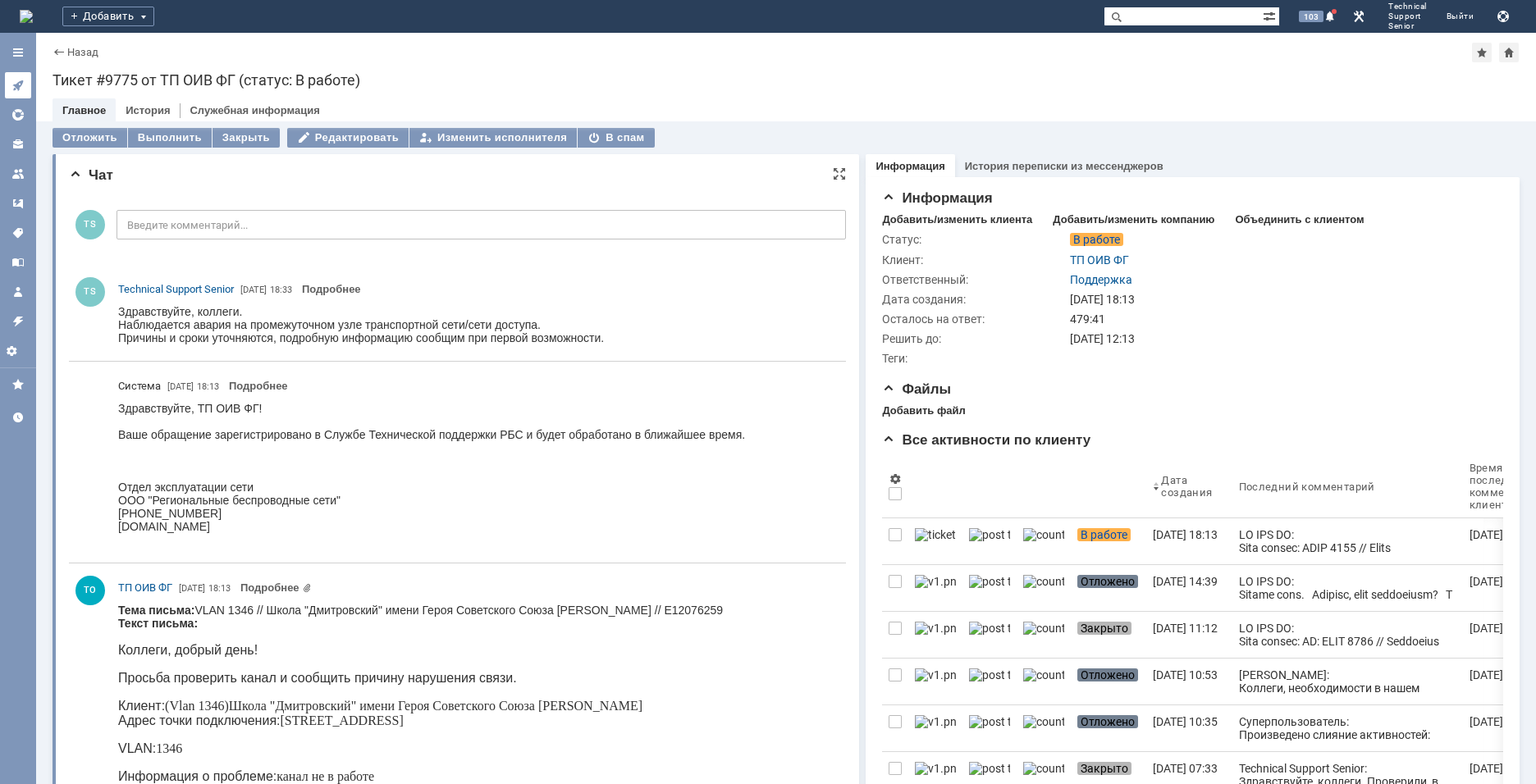
click at [14, 84] on icon at bounding box center [17, 85] width 11 height 11
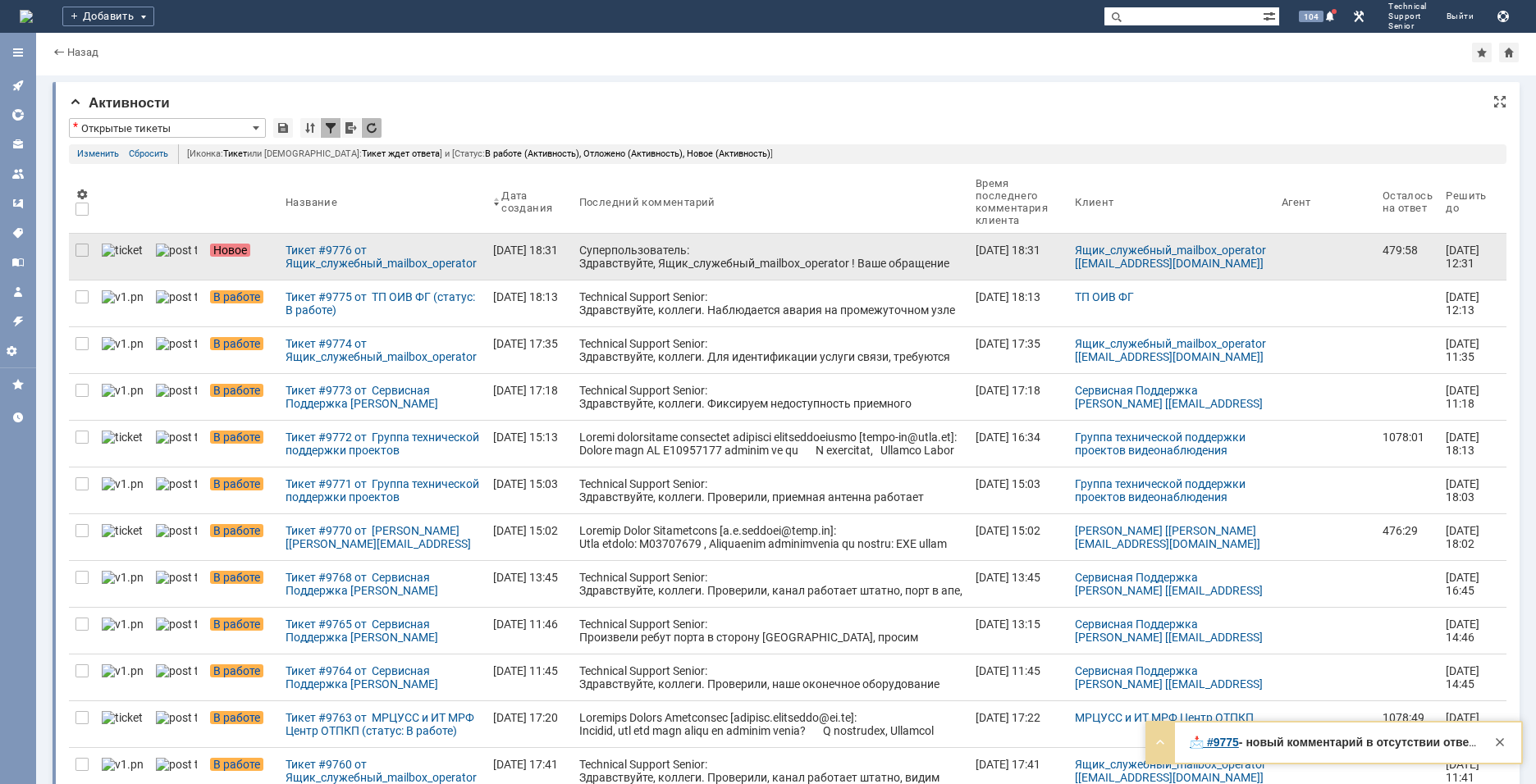
click at [786, 255] on div "Суперпользователь: Здравствуйте, Ящик_служебный_mailbox_operator ! Ваше обращен…" at bounding box center [771, 277] width 384 height 66
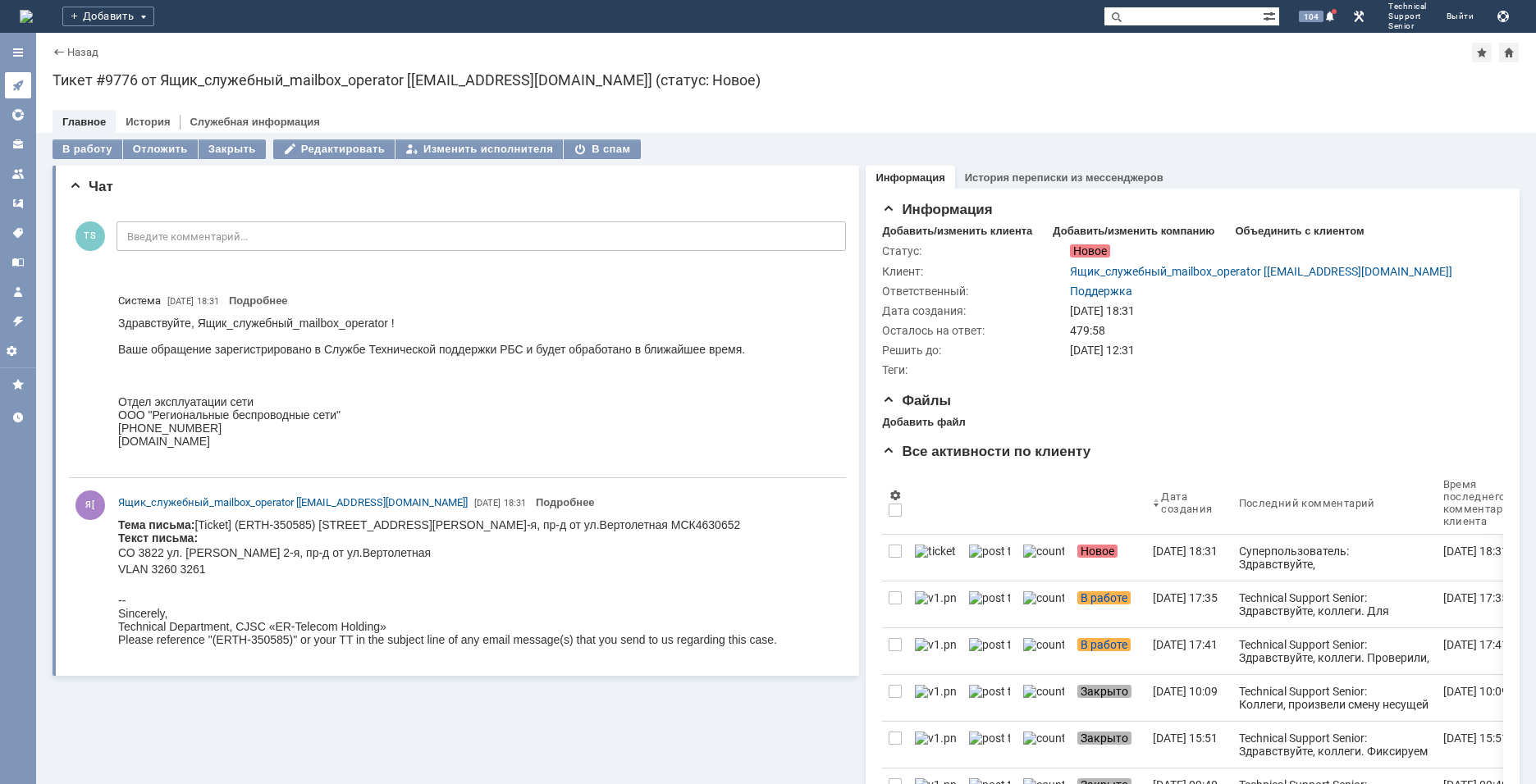
click at [18, 82] on icon at bounding box center [17, 85] width 11 height 11
